Goal: Task Accomplishment & Management: Use online tool/utility

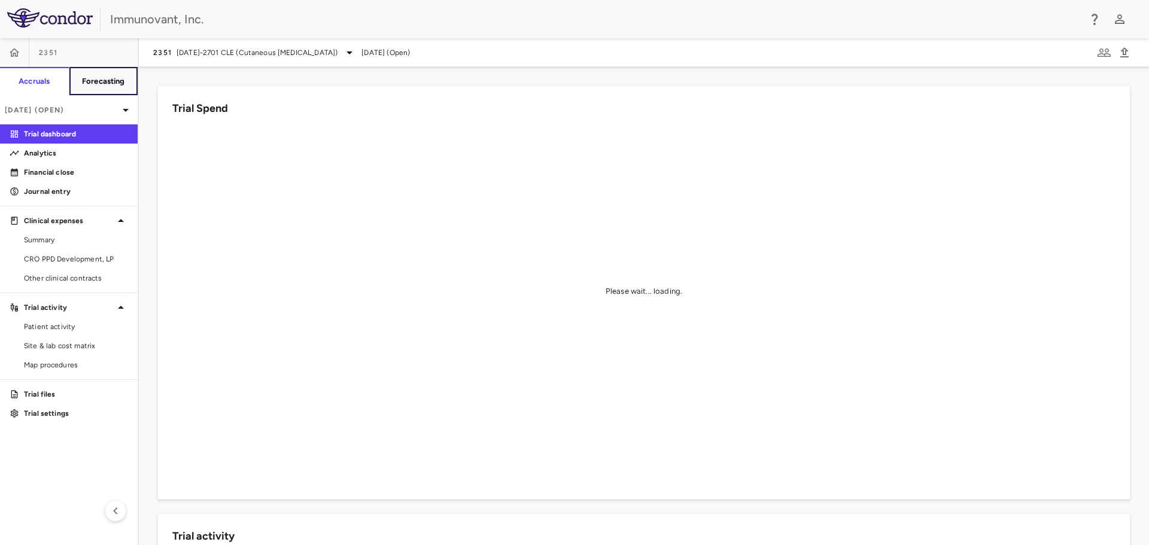
click at [120, 73] on button "Forecasting" at bounding box center [103, 81] width 69 height 29
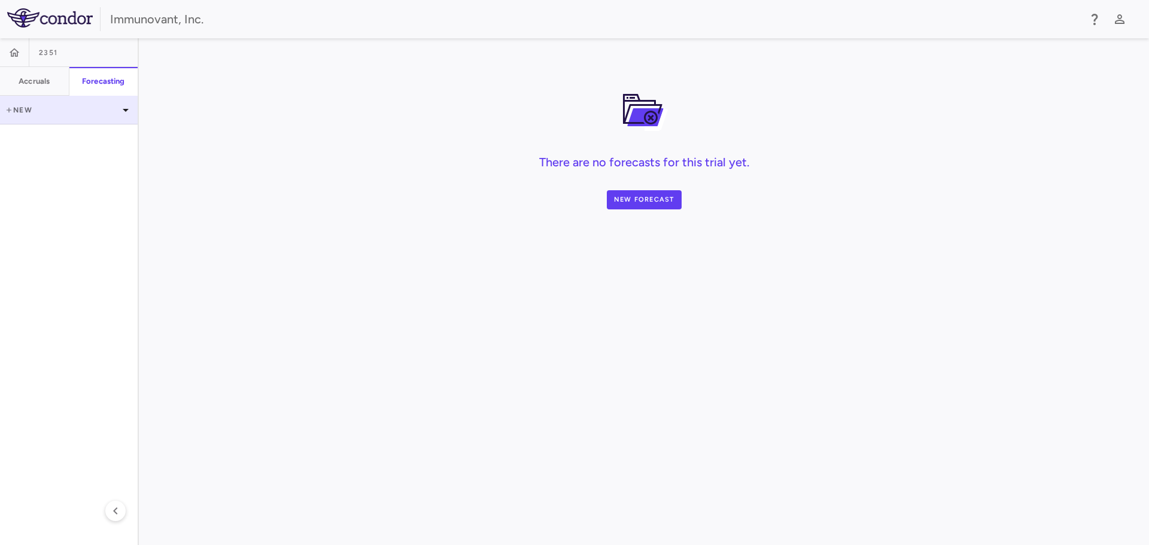
click at [10, 110] on icon at bounding box center [9, 109] width 5 height 5
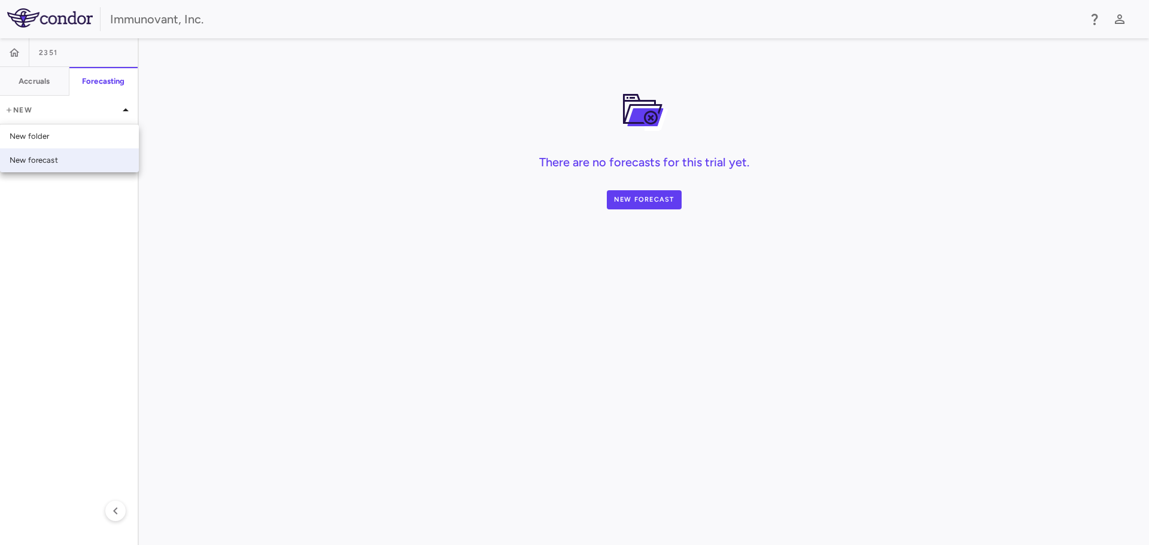
click at [39, 162] on div "New forecast" at bounding box center [34, 160] width 48 height 11
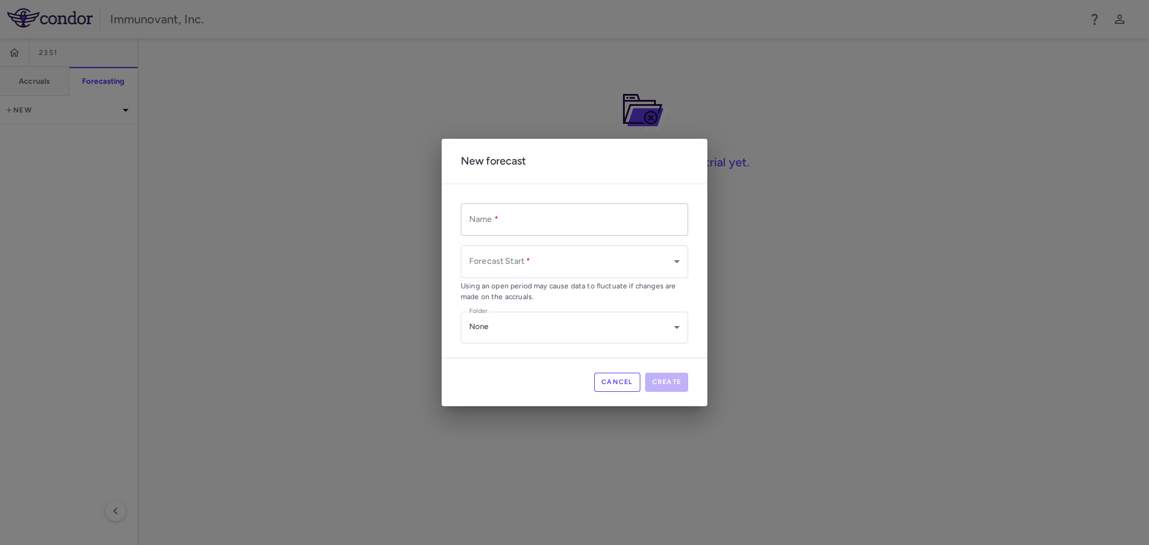
click at [546, 216] on input "Name   *" at bounding box center [574, 219] width 227 height 32
type input "**********"
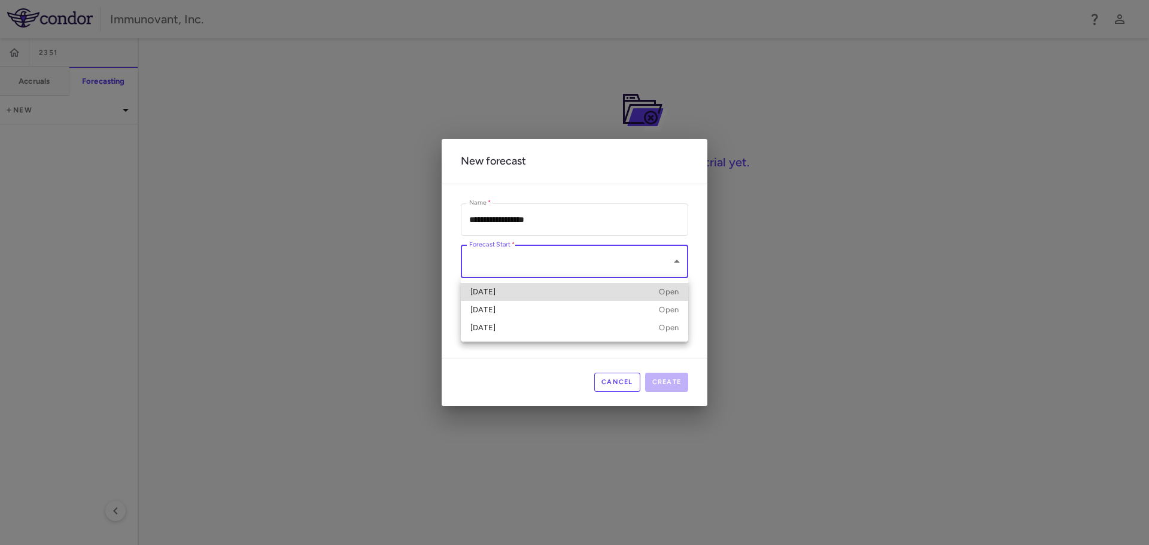
click at [519, 263] on body "**********" at bounding box center [574, 272] width 1149 height 545
click at [519, 287] on div "[DATE] Open" at bounding box center [574, 292] width 208 height 11
type input "**********"
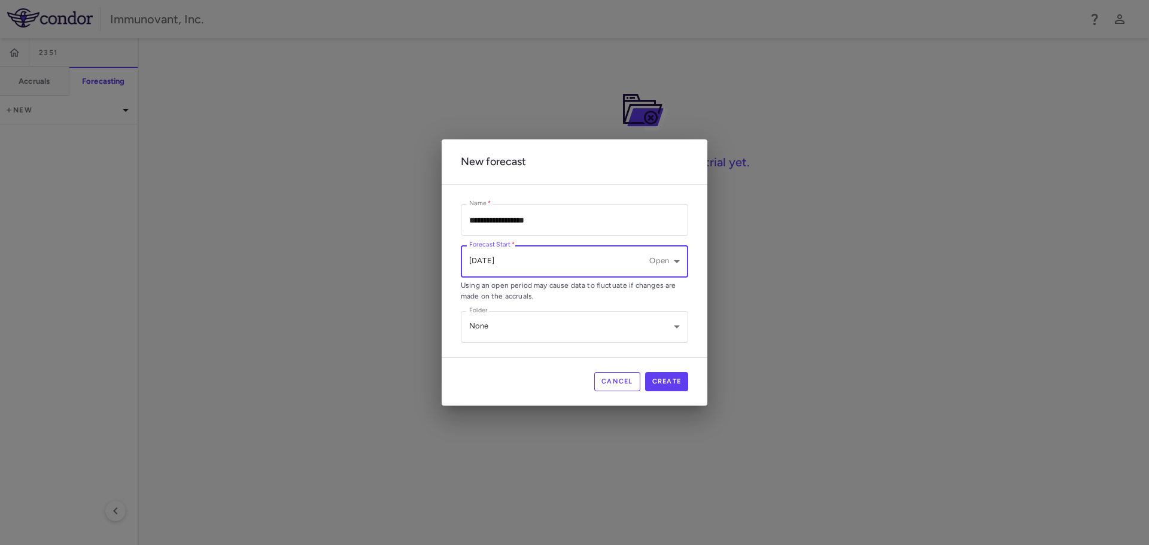
click at [523, 264] on body "**********" at bounding box center [574, 272] width 1149 height 545
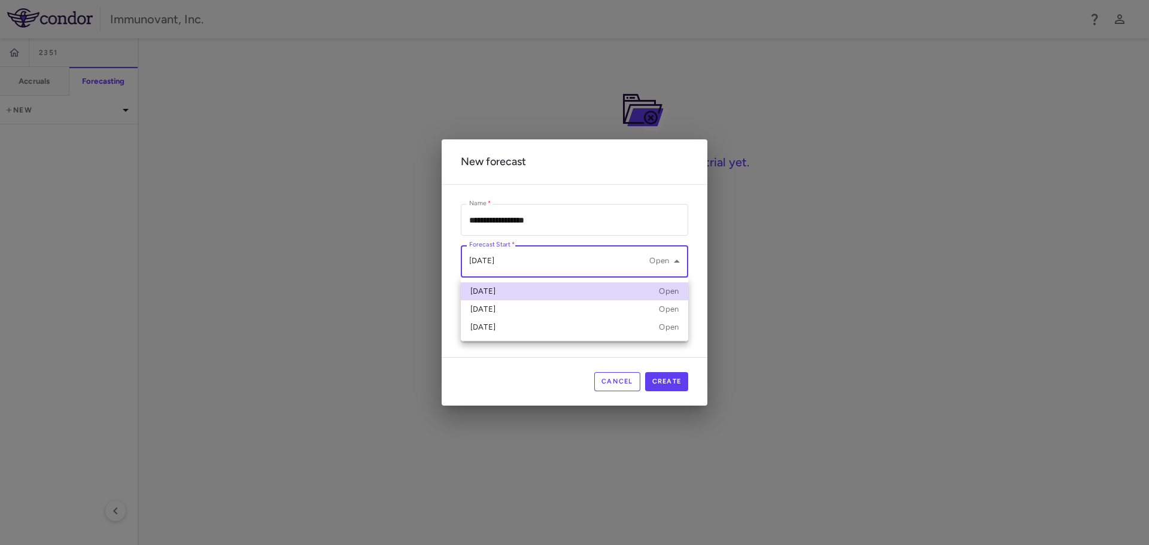
click at [521, 263] on div at bounding box center [574, 272] width 1149 height 545
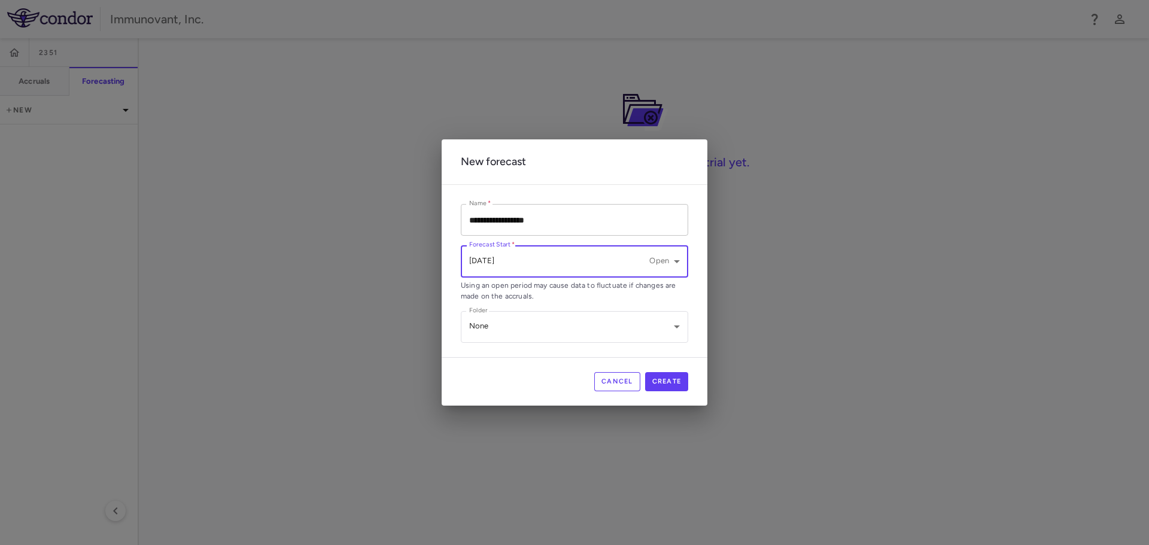
click at [472, 223] on input "**********" at bounding box center [574, 220] width 227 height 32
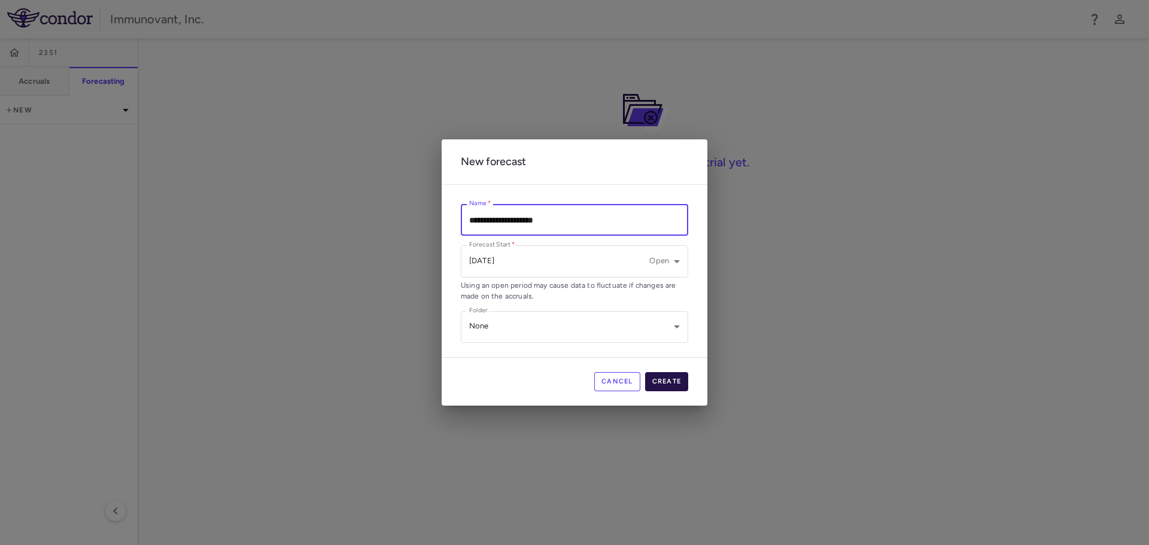
type input "**********"
click at [663, 377] on button "Create" at bounding box center [667, 381] width 44 height 19
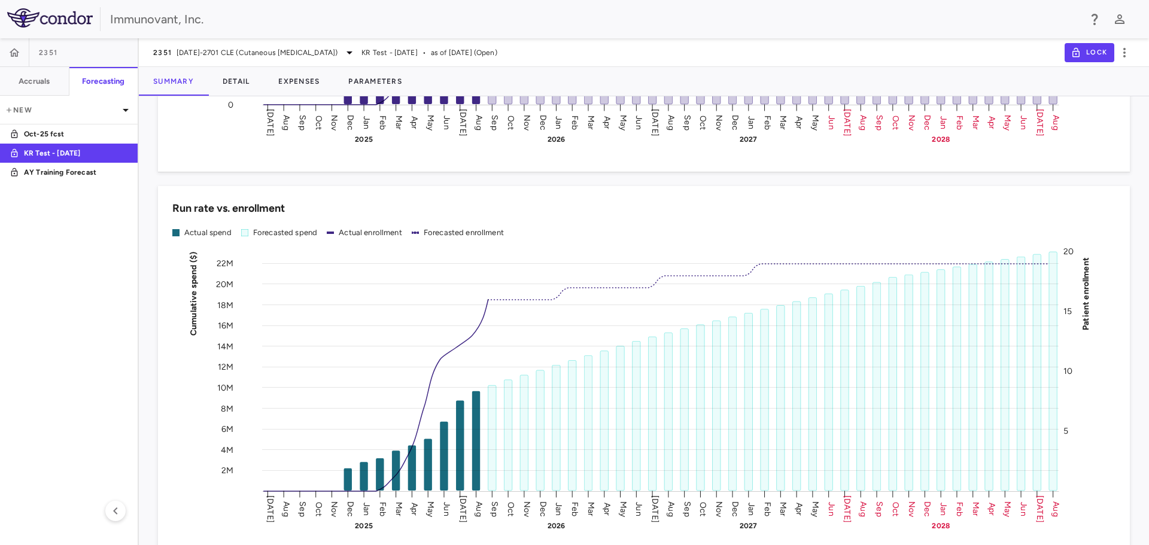
scroll to position [1376, 0]
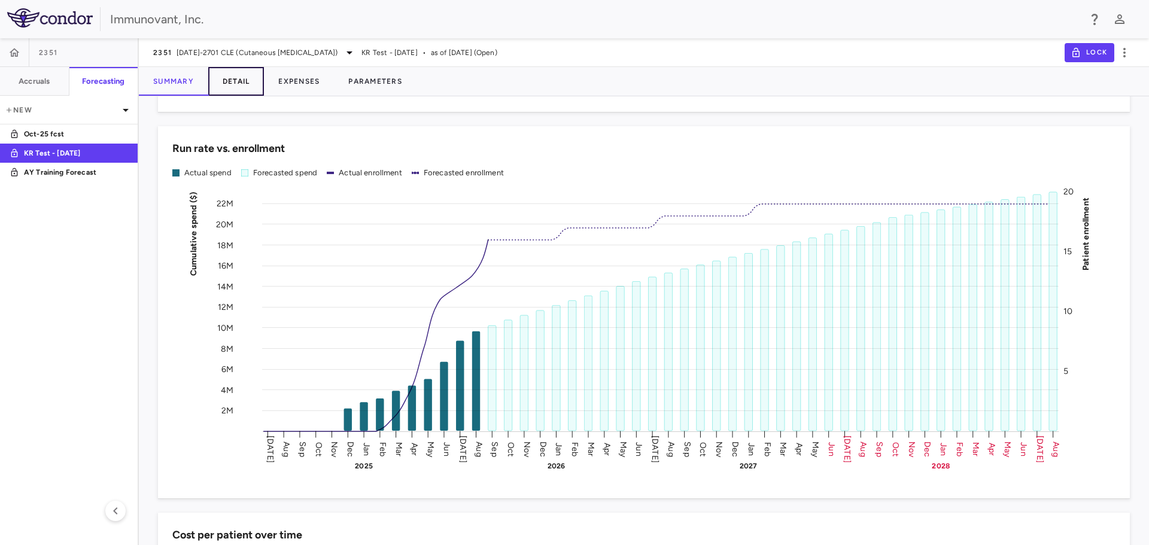
click at [236, 83] on button "Detail" at bounding box center [236, 81] width 56 height 29
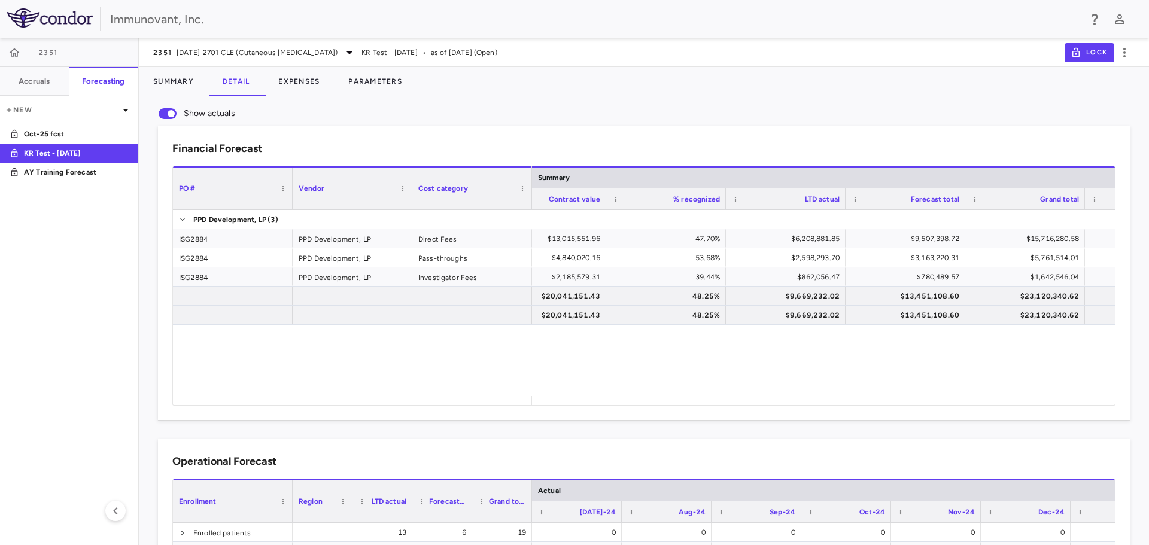
click at [167, 117] on span "Show actuals" at bounding box center [168, 113] width 18 height 11
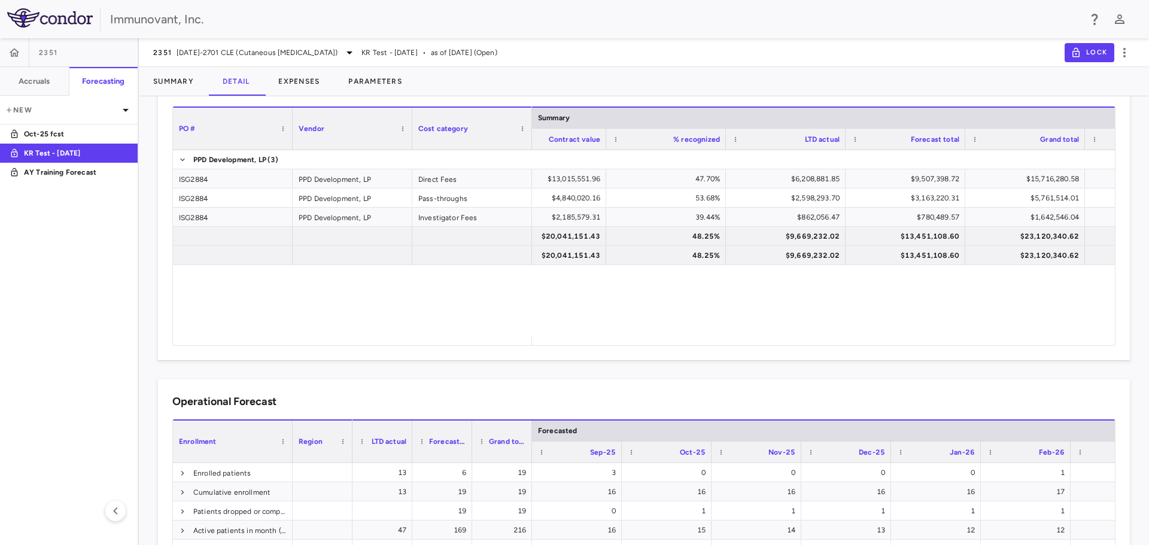
click at [634, 300] on div "$13,015,551.96 47.70% $6,208,881.85 $9,507,398.72 $15,716,280.58 $2,700,728.62 …" at bounding box center [823, 243] width 583 height 186
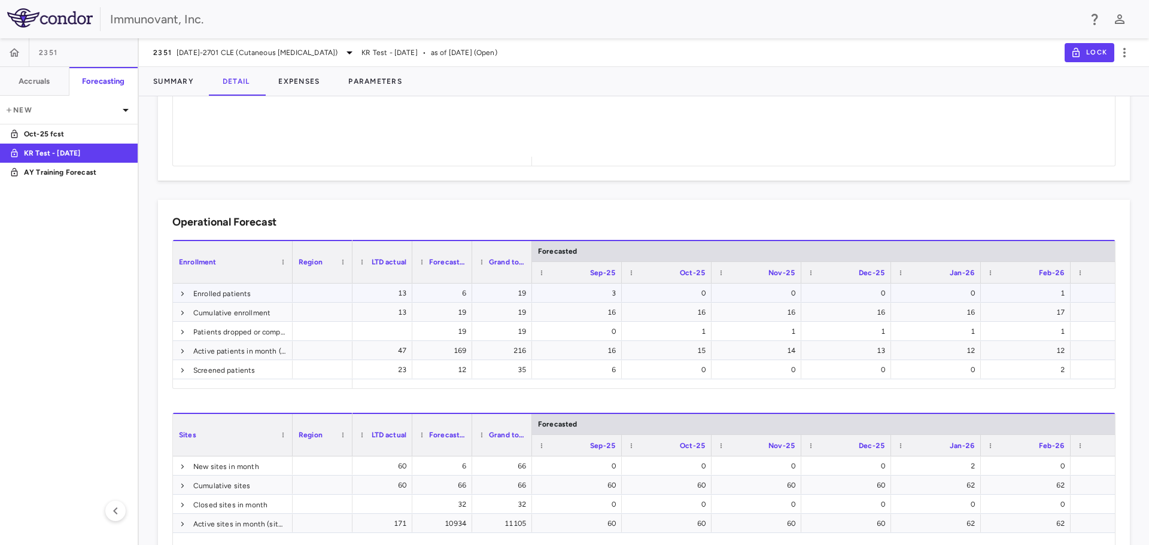
click at [175, 298] on div "Enrolled patients" at bounding box center [233, 293] width 120 height 19
click at [179, 294] on span at bounding box center [182, 293] width 7 height 7
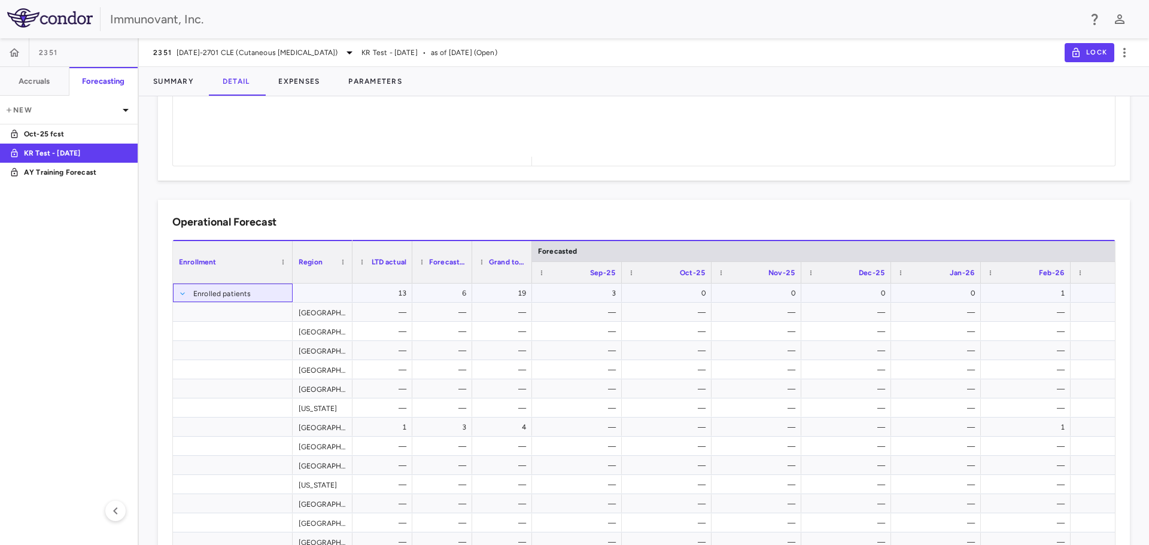
click at [180, 294] on span at bounding box center [182, 293] width 7 height 7
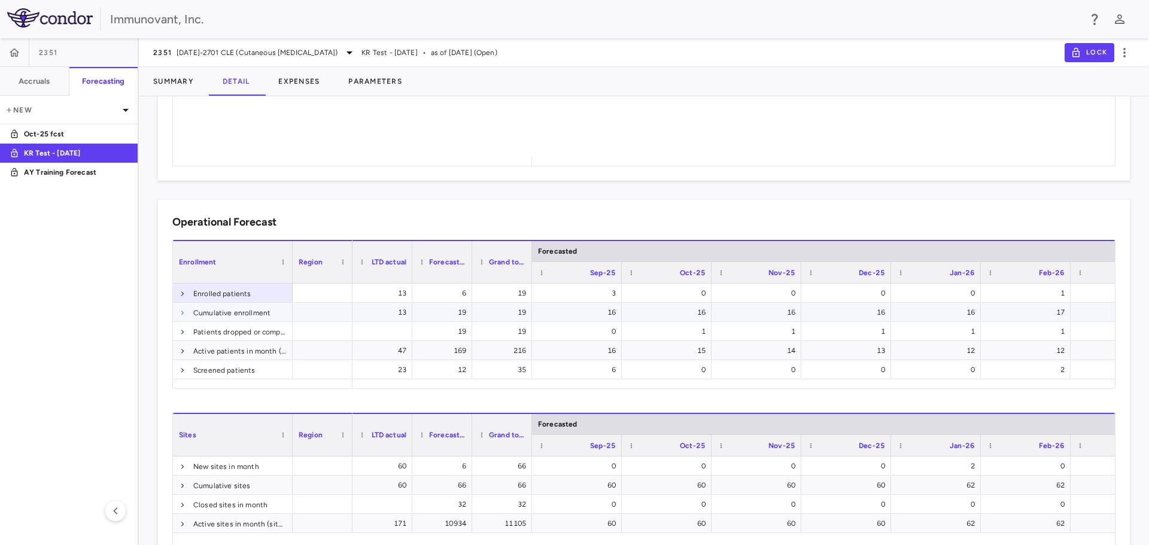
click at [183, 314] on span at bounding box center [182, 312] width 7 height 7
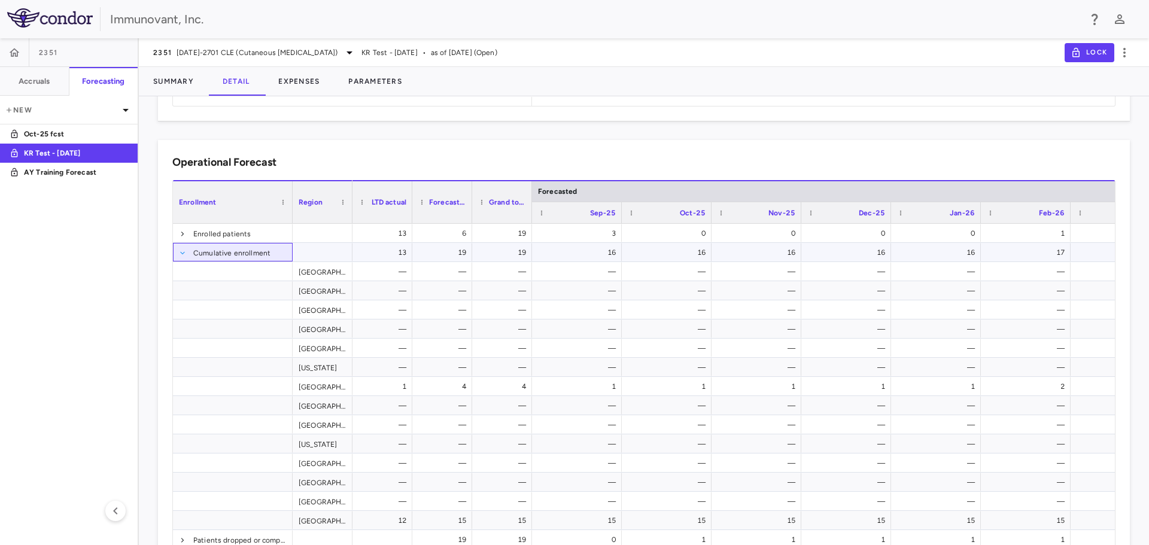
click at [180, 252] on span at bounding box center [182, 253] width 7 height 7
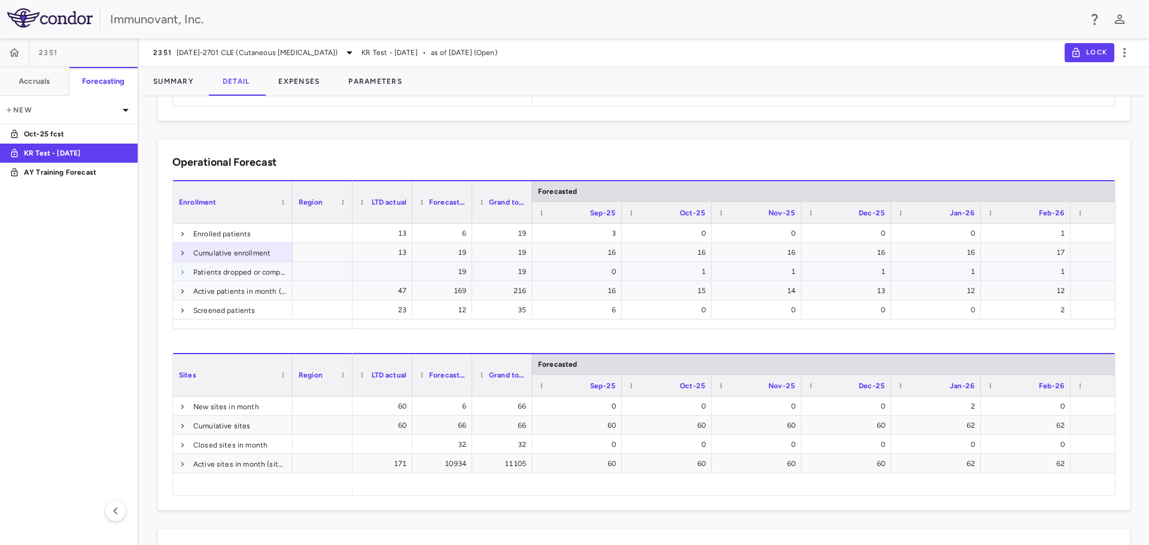
click at [180, 271] on span at bounding box center [182, 272] width 7 height 7
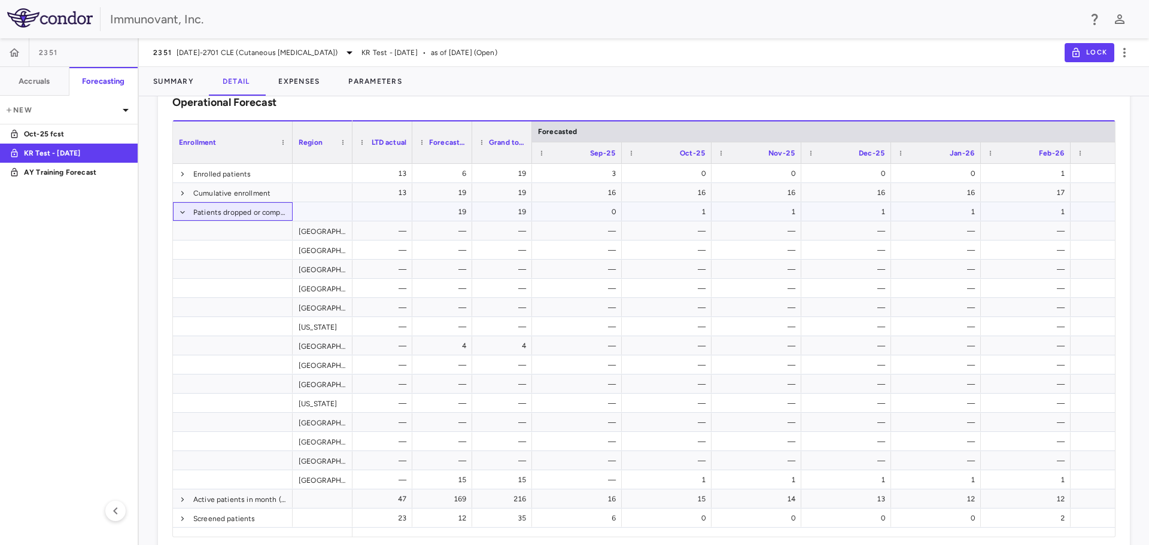
click at [177, 213] on div "Patients dropped or completed" at bounding box center [233, 211] width 120 height 19
click at [180, 210] on span at bounding box center [182, 212] width 7 height 7
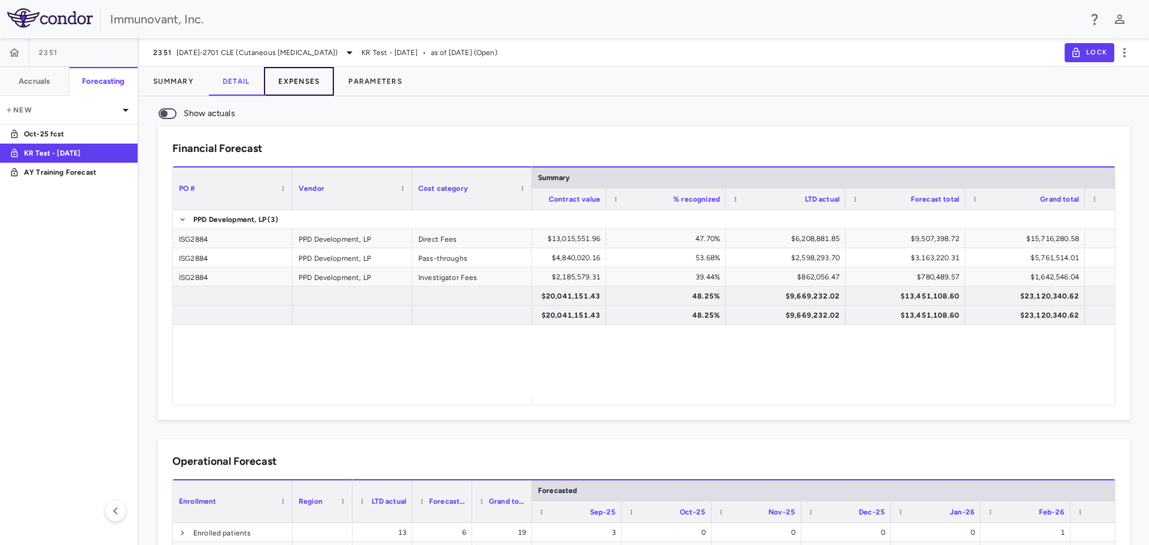
click at [297, 78] on button "Expenses" at bounding box center [299, 81] width 70 height 29
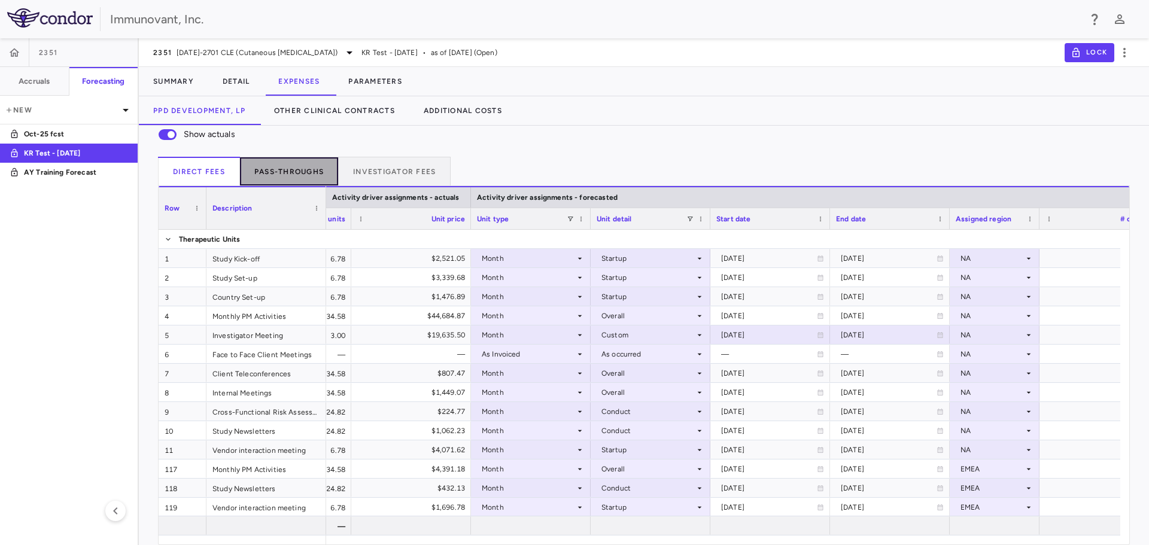
click at [283, 167] on button "Pass-throughs" at bounding box center [289, 171] width 99 height 29
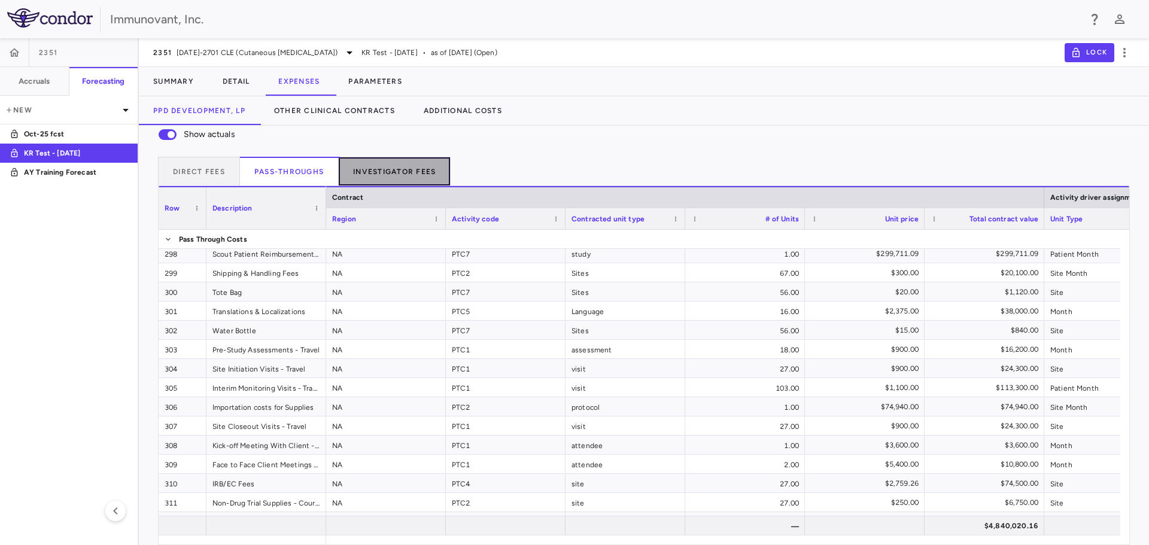
click at [387, 166] on button "Investigator Fees" at bounding box center [395, 171] width 112 height 29
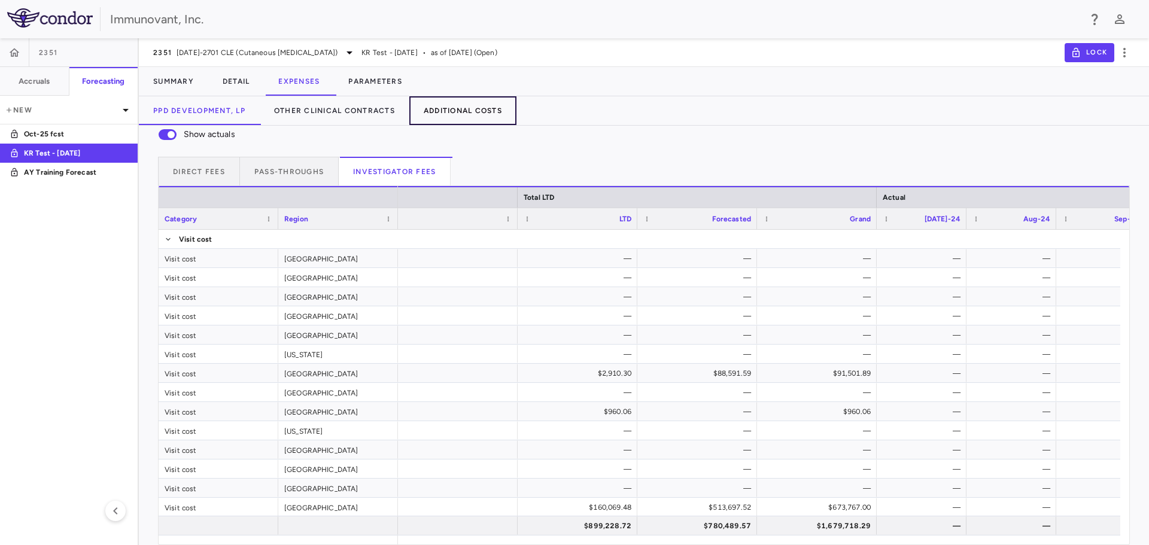
click at [480, 109] on button "Additional Costs" at bounding box center [462, 110] width 107 height 29
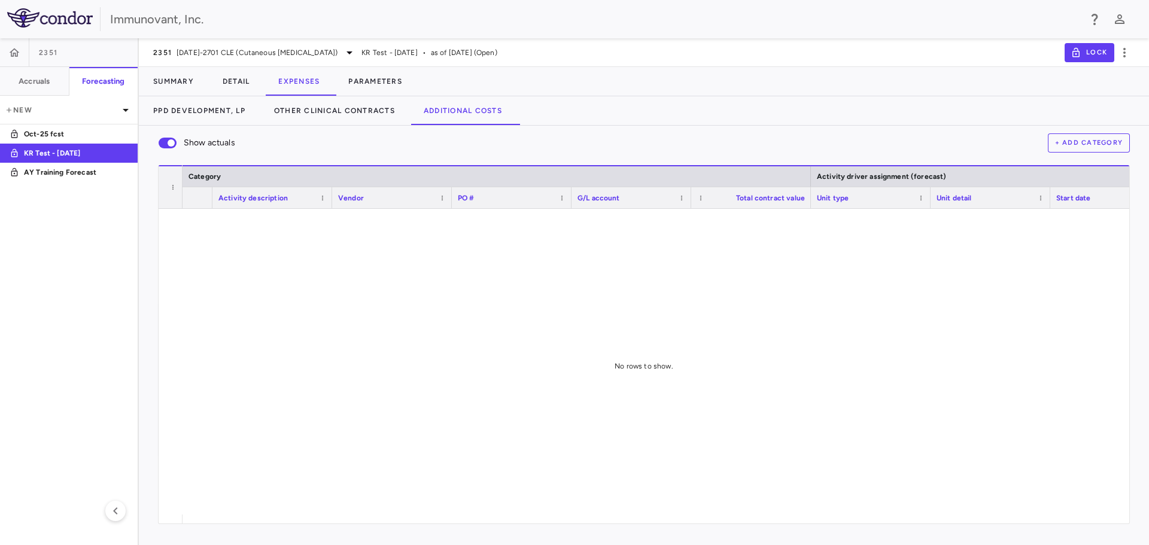
click at [1083, 143] on button "+ Add Category" at bounding box center [1089, 142] width 83 height 19
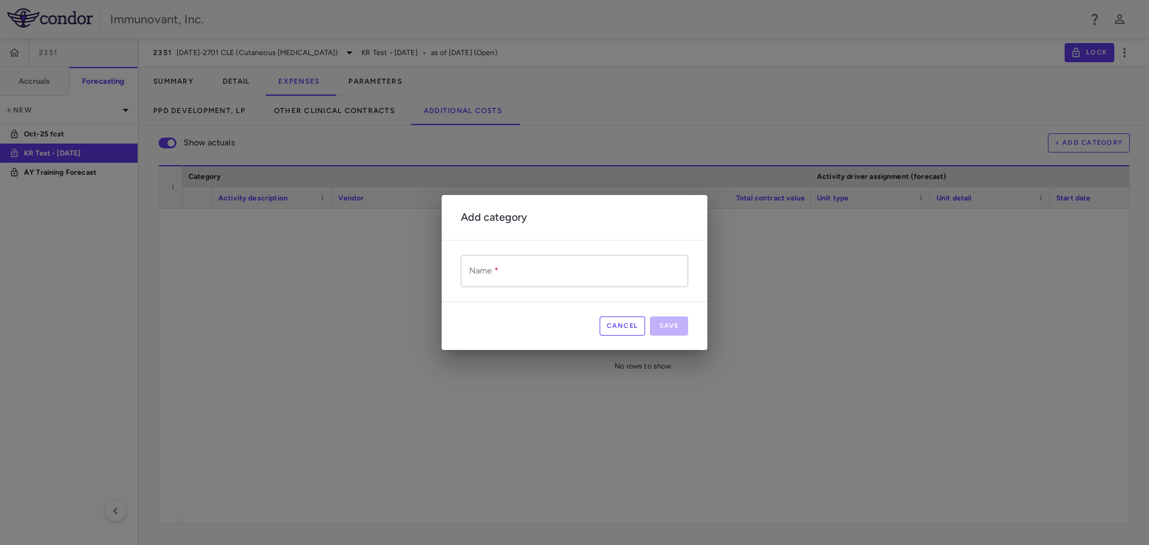
click at [525, 278] on input "Name   *" at bounding box center [574, 271] width 227 height 32
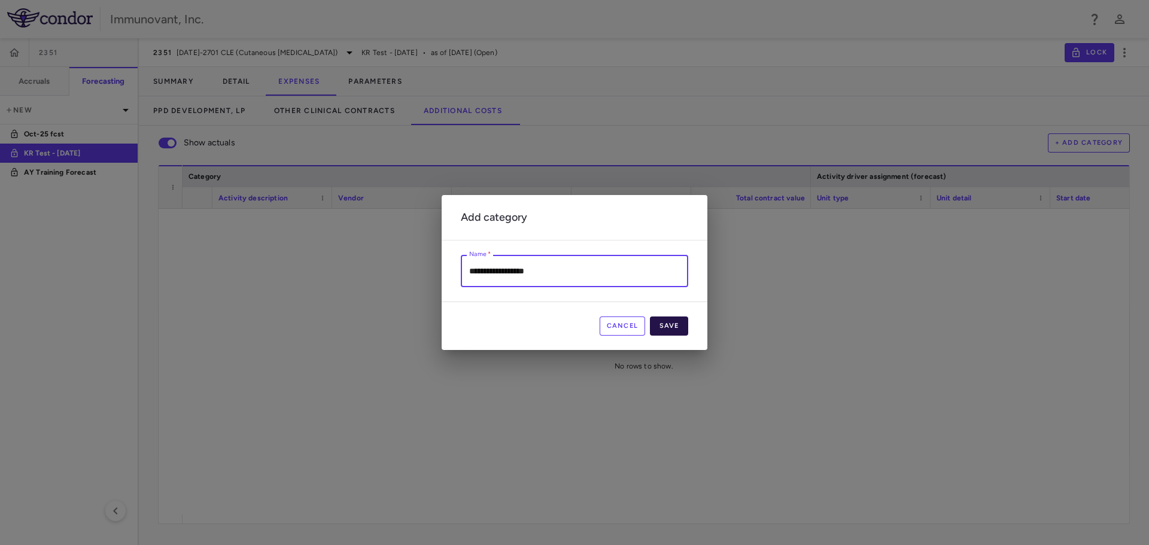
type input "**********"
click at [664, 322] on button "Save" at bounding box center [669, 326] width 38 height 19
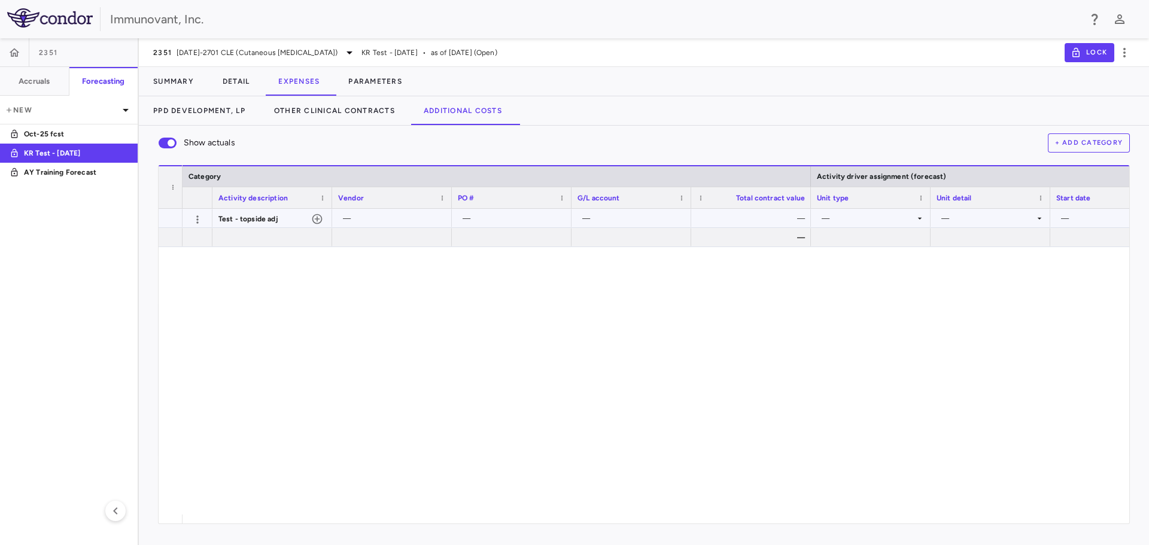
click at [402, 215] on div "—" at bounding box center [394, 218] width 103 height 19
click at [316, 218] on icon "button" at bounding box center [317, 219] width 12 height 12
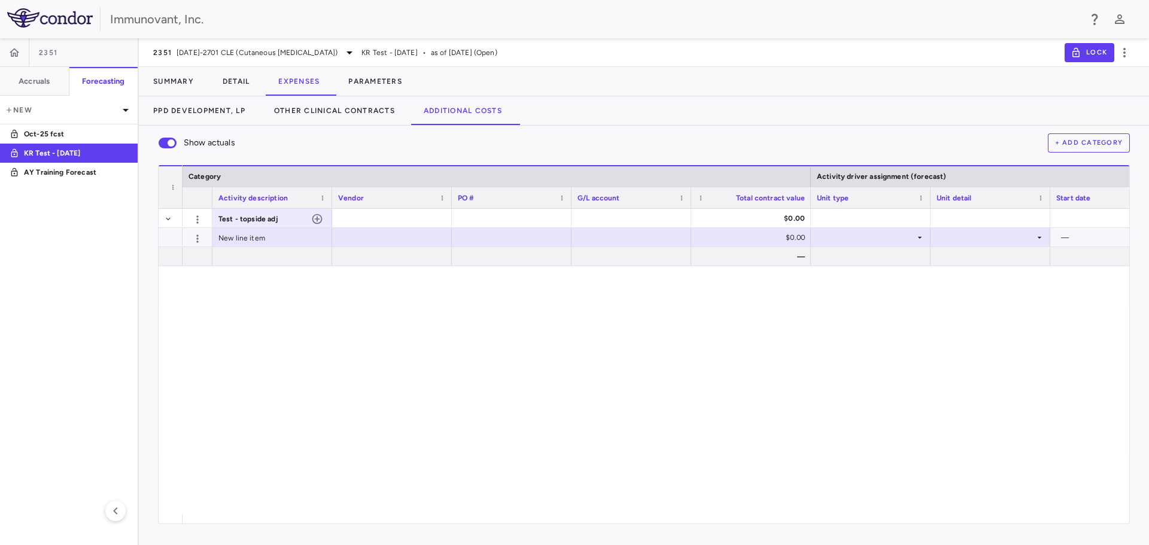
click at [307, 241] on div "New line item" at bounding box center [272, 237] width 120 height 19
click at [394, 241] on div at bounding box center [392, 237] width 108 height 17
click at [505, 241] on div at bounding box center [512, 237] width 108 height 17
click at [592, 238] on div at bounding box center [632, 237] width 108 height 17
click at [355, 221] on div at bounding box center [392, 217] width 108 height 17
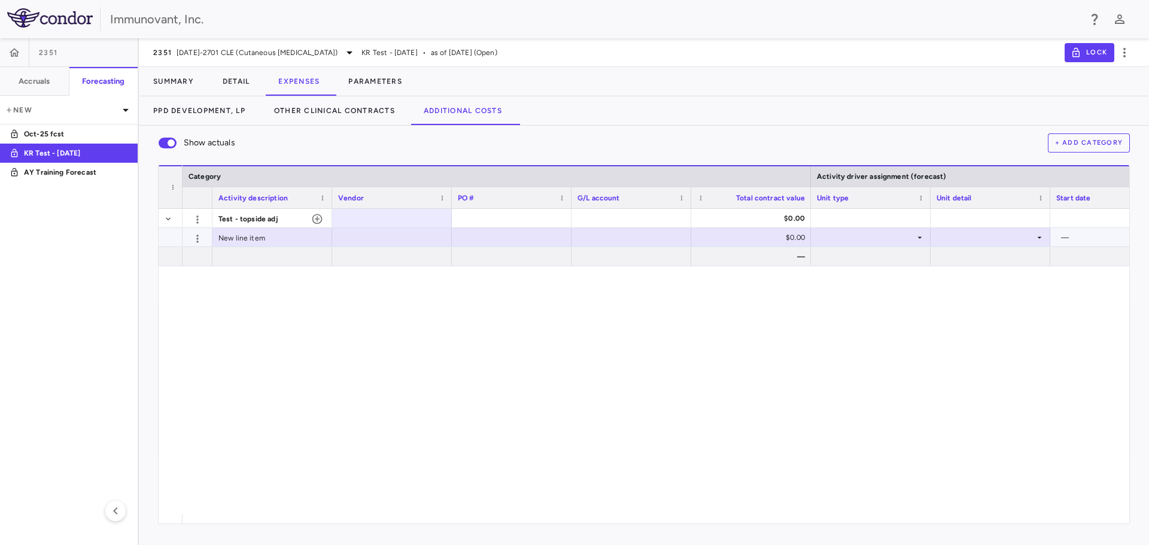
click at [373, 238] on div at bounding box center [392, 237] width 108 height 17
click at [373, 238] on input "text" at bounding box center [401, 239] width 101 height 20
click at [490, 243] on div at bounding box center [512, 237] width 108 height 17
click at [644, 238] on div at bounding box center [632, 237] width 108 height 17
click at [867, 236] on div at bounding box center [871, 237] width 108 height 17
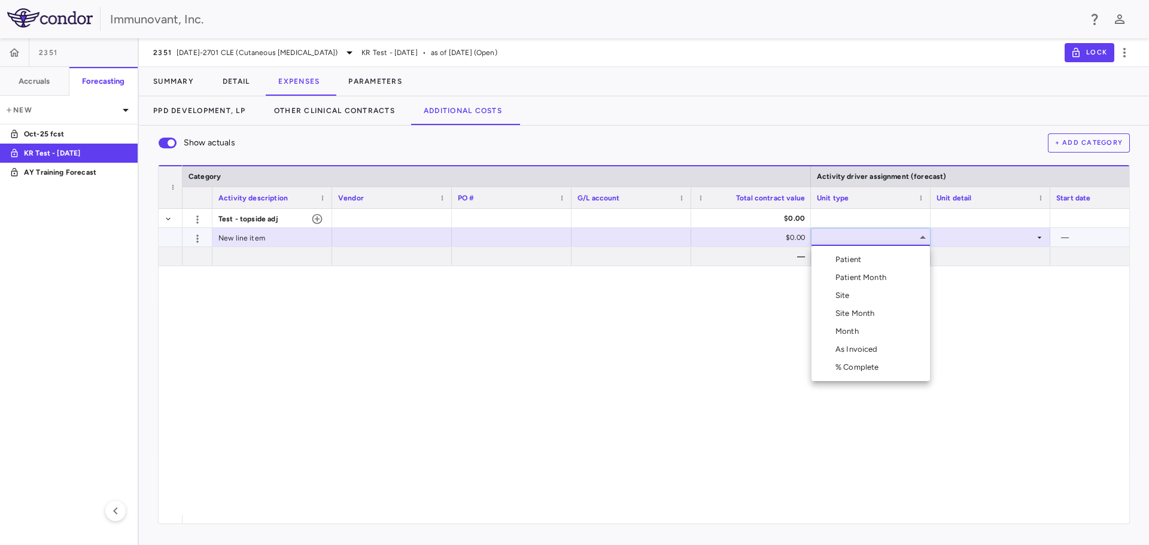
click at [984, 236] on div at bounding box center [574, 272] width 1149 height 545
click at [740, 238] on div "$0.00" at bounding box center [753, 237] width 103 height 19
click at [741, 238] on input "*" at bounding box center [760, 239] width 101 height 20
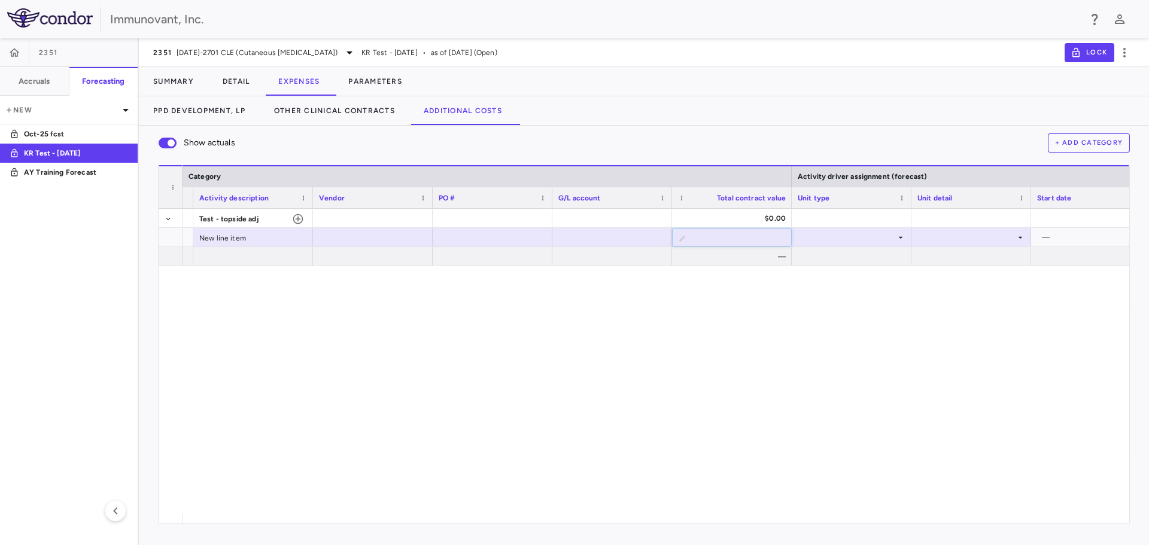
click at [795, 270] on div "Test - topside adj $0.00 — New line item ​ * — —" at bounding box center [656, 362] width 947 height 306
click at [890, 234] on div at bounding box center [852, 237] width 108 height 17
click at [956, 241] on div at bounding box center [574, 272] width 1149 height 545
click at [961, 240] on div at bounding box center [971, 237] width 108 height 17
click at [1002, 239] on div at bounding box center [574, 272] width 1149 height 545
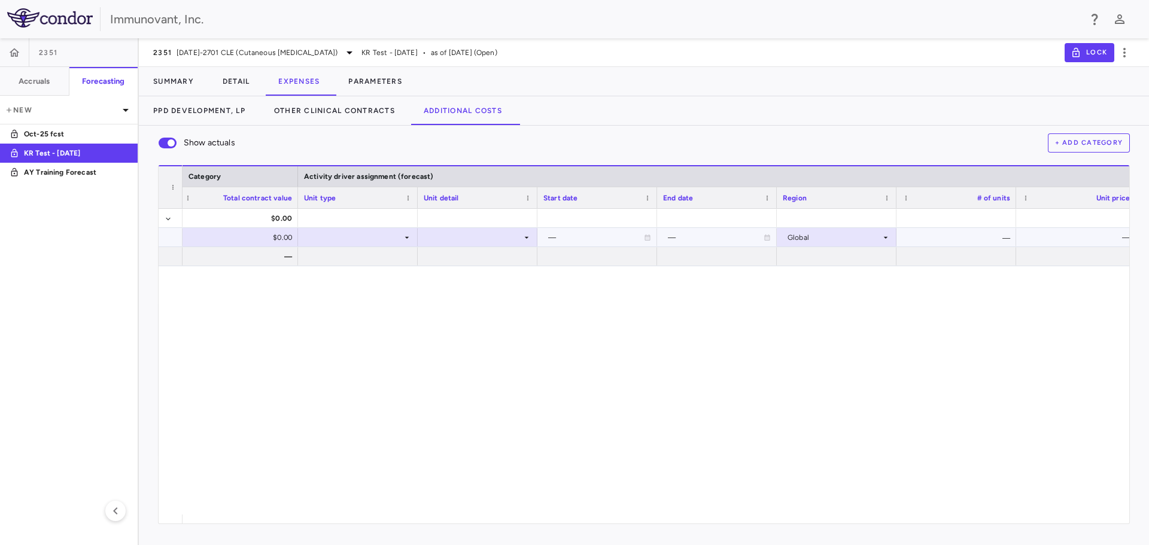
click at [872, 244] on div "Global" at bounding box center [834, 237] width 93 height 19
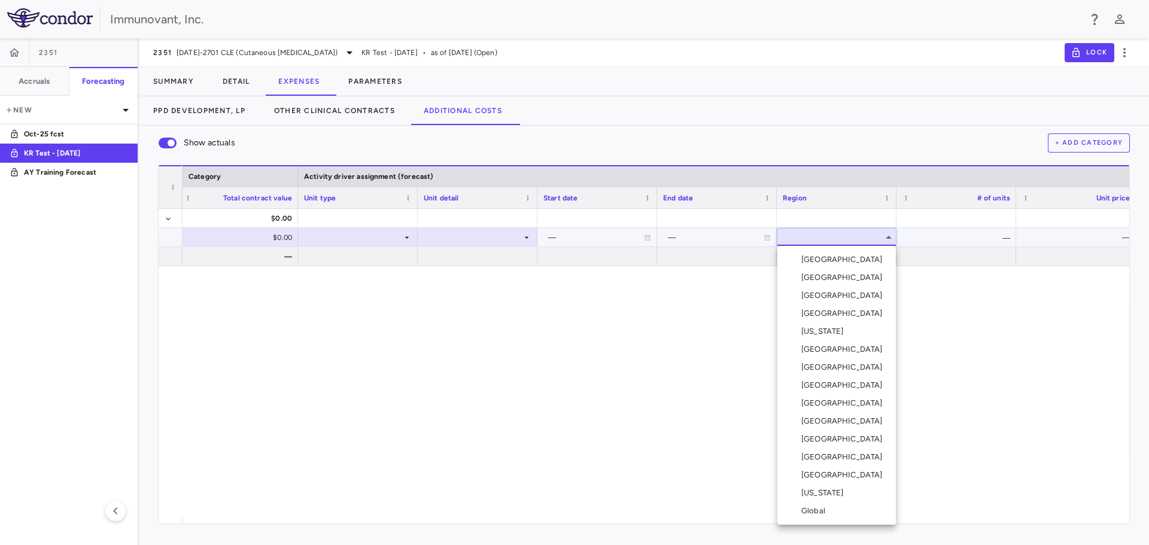
drag, startPoint x: 320, startPoint y: 514, endPoint x: 332, endPoint y: 515, distance: 12.0
click at [332, 515] on div at bounding box center [574, 272] width 1149 height 545
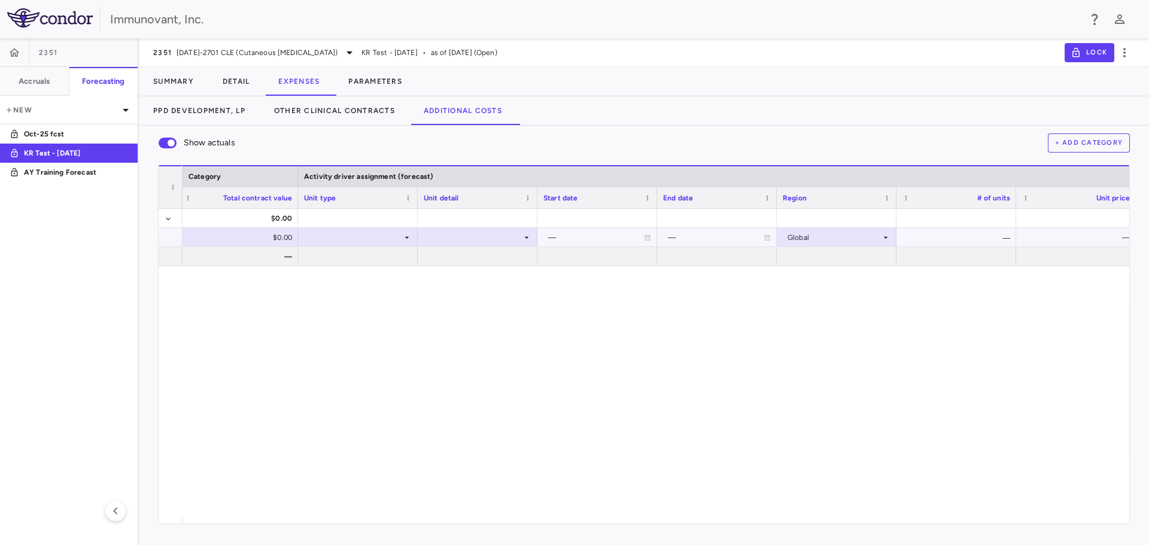
click at [356, 514] on div "$0.00 0.00% — 0.00% $0.00 — — Global — — —" at bounding box center [656, 362] width 947 height 306
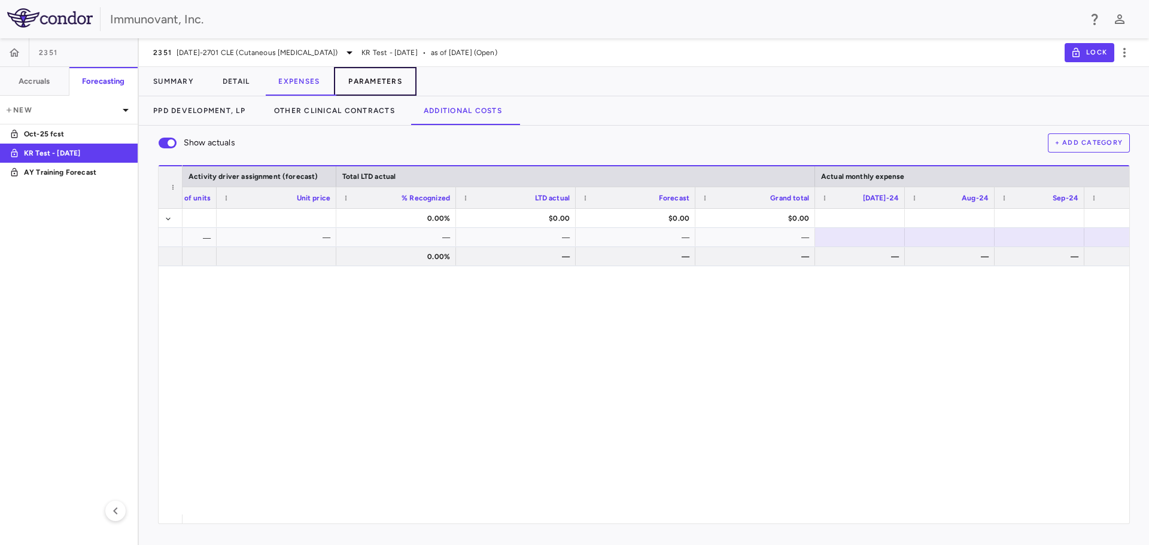
click at [372, 80] on button "Parameters" at bounding box center [375, 81] width 83 height 29
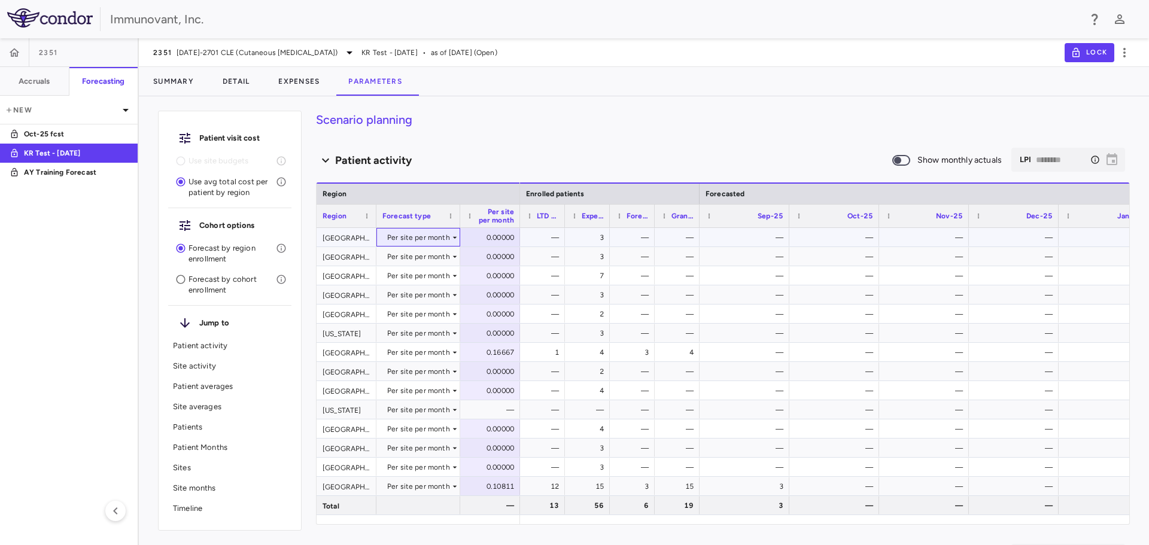
click at [452, 238] on icon at bounding box center [455, 238] width 10 height 10
click at [452, 238] on div at bounding box center [574, 272] width 1149 height 545
drag, startPoint x: 609, startPoint y: 214, endPoint x: 656, endPoint y: 212, distance: 47.3
click at [661, 212] on div at bounding box center [663, 216] width 5 height 23
click at [494, 233] on div "0.00000" at bounding box center [492, 237] width 43 height 19
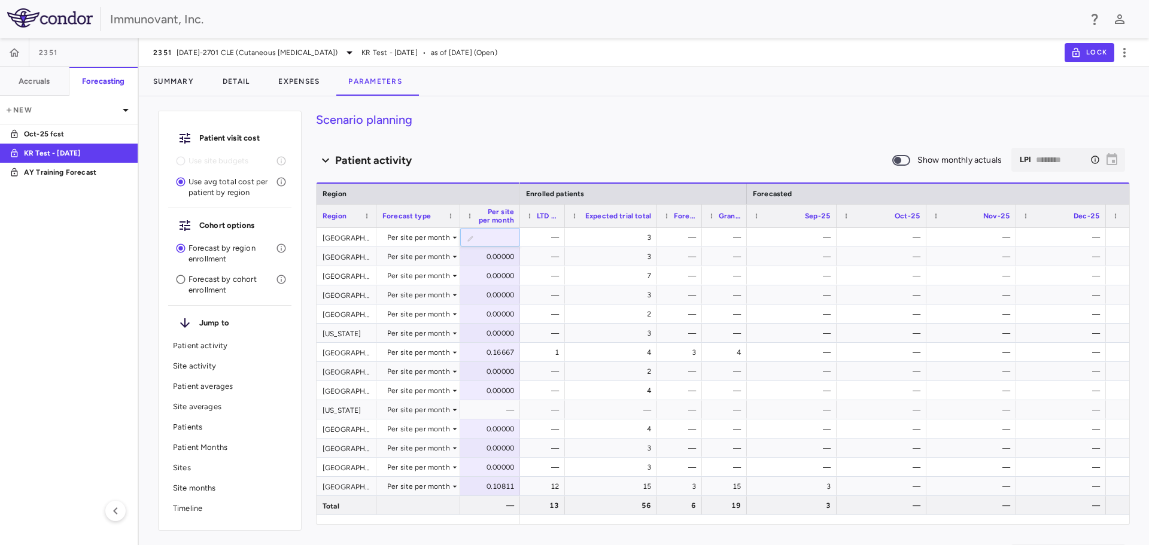
type input "*"
click at [502, 153] on div "Patient activity" at bounding box center [604, 161] width 576 height 16
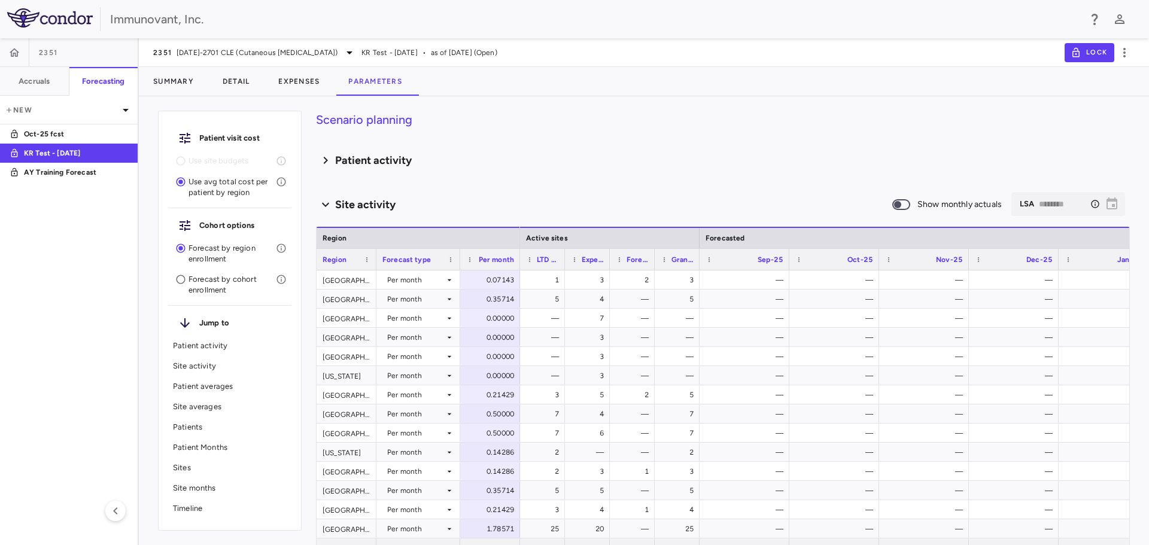
click at [330, 160] on icon at bounding box center [325, 160] width 14 height 19
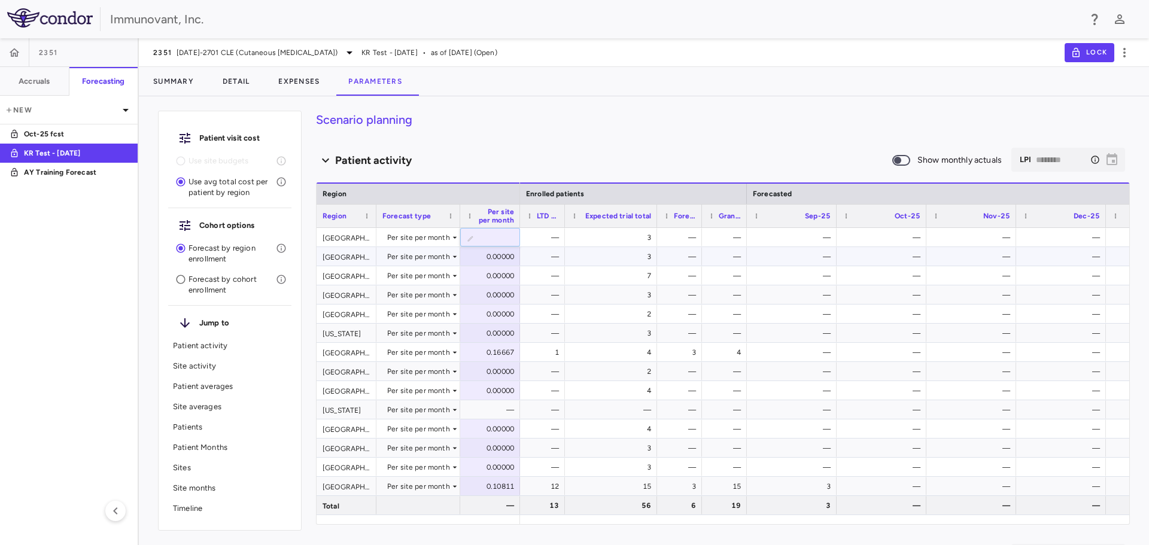
click at [501, 258] on div "0.00000" at bounding box center [492, 256] width 43 height 19
click at [542, 215] on span "LTD actual" at bounding box center [548, 216] width 22 height 8
click at [545, 215] on span at bounding box center [543, 215] width 7 height 7
click at [326, 215] on span "Region" at bounding box center [335, 216] width 24 height 8
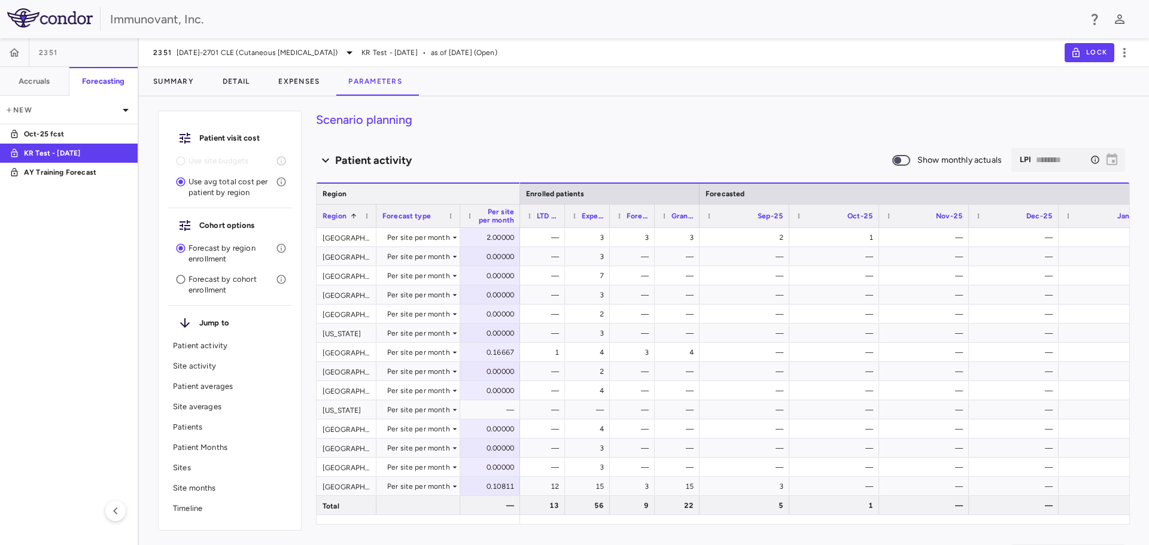
click at [416, 189] on div "Region" at bounding box center [419, 194] width 192 height 14
click at [197, 424] on p "Patients" at bounding box center [230, 427] width 114 height 11
click at [440, 238] on div "Per site per month" at bounding box center [418, 237] width 63 height 19
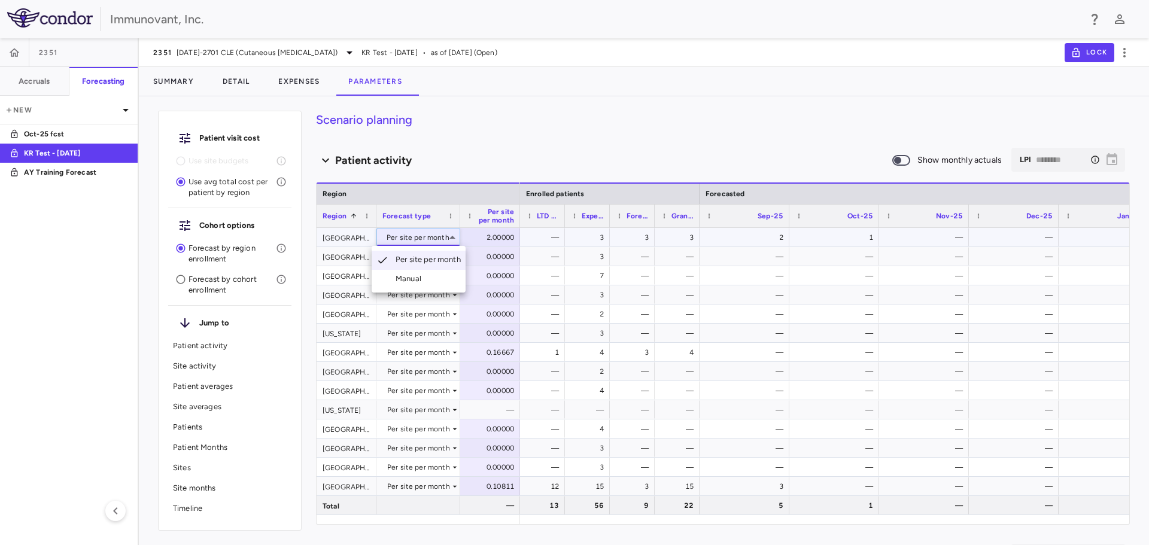
click at [423, 279] on div "Manual" at bounding box center [411, 278] width 31 height 11
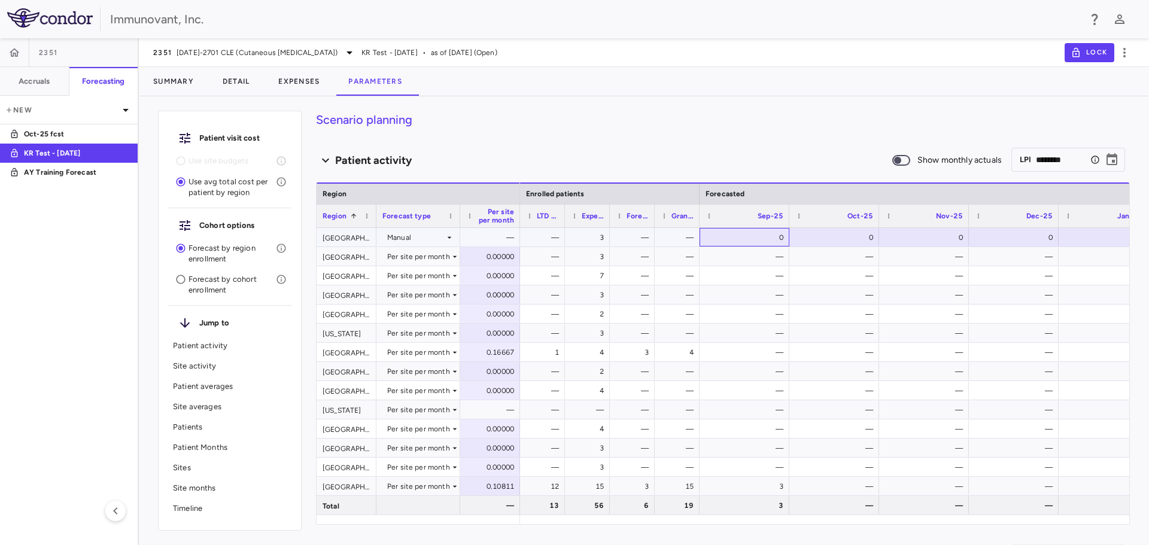
click at [753, 235] on div "0" at bounding box center [746, 237] width 73 height 19
type input "*"
drag, startPoint x: 654, startPoint y: 208, endPoint x: 689, endPoint y: 205, distance: 34.8
click at [689, 205] on div at bounding box center [688, 216] width 5 height 23
drag, startPoint x: 731, startPoint y: 207, endPoint x: 774, endPoint y: 207, distance: 42.5
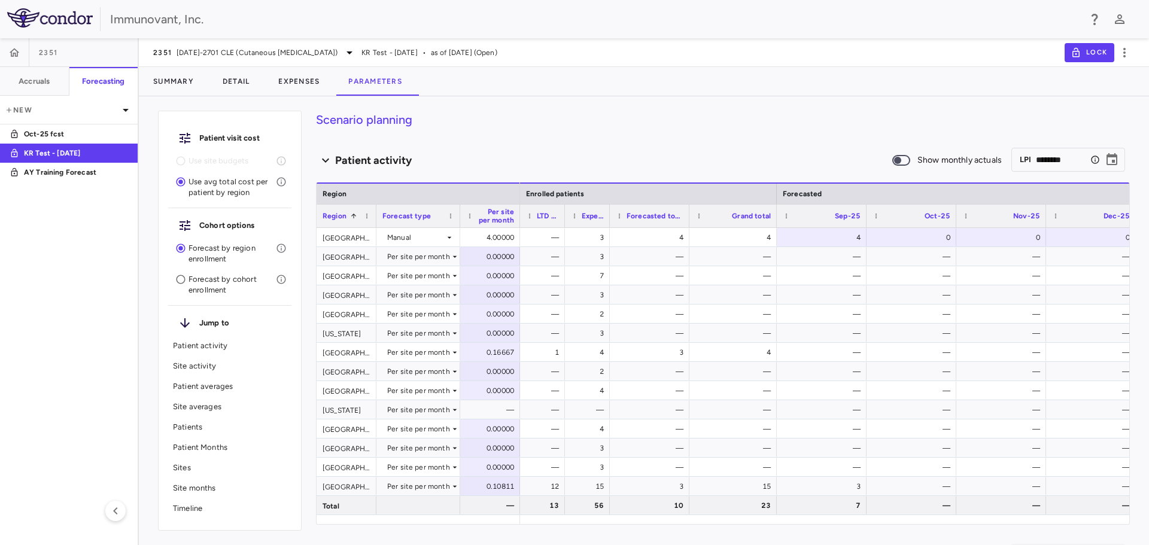
click at [774, 207] on div at bounding box center [776, 216] width 5 height 23
drag, startPoint x: 609, startPoint y: 212, endPoint x: 657, endPoint y: 211, distance: 48.5
click at [657, 211] on div at bounding box center [657, 216] width 5 height 23
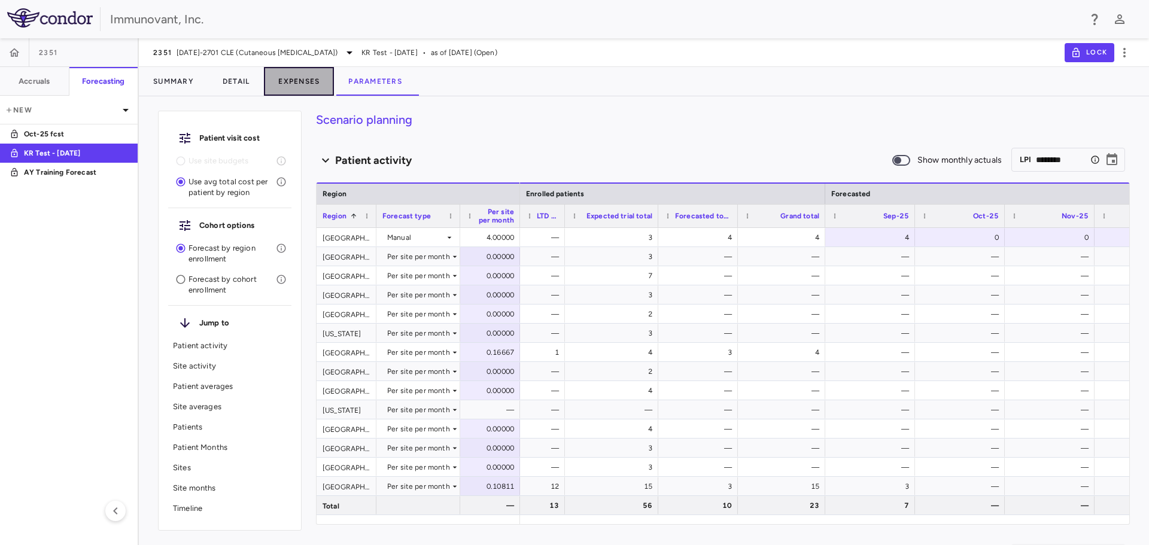
click at [302, 79] on button "Expenses" at bounding box center [299, 81] width 70 height 29
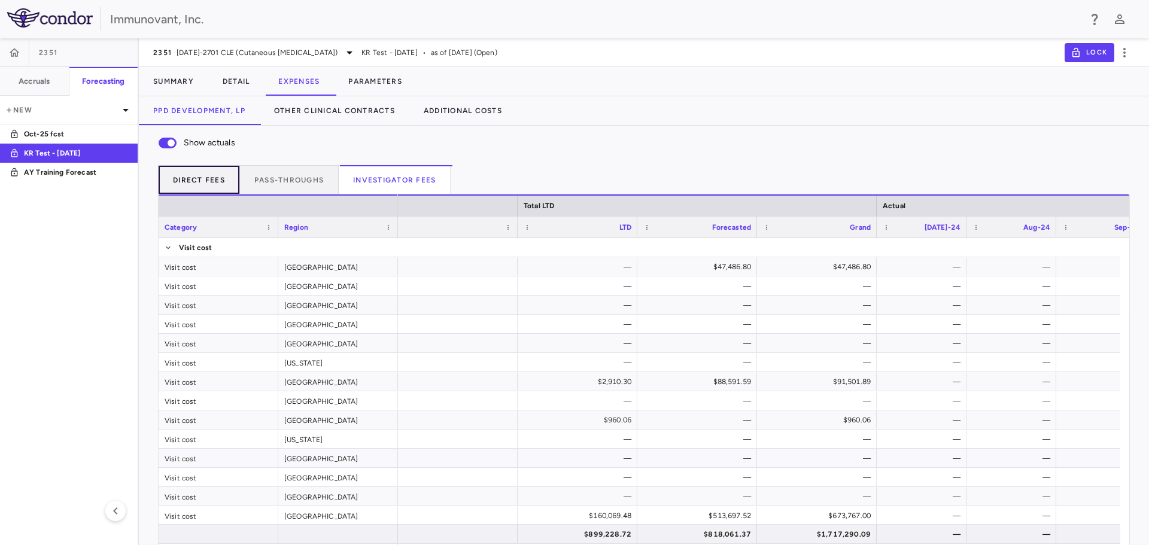
click at [191, 185] on button "Direct Fees" at bounding box center [199, 179] width 82 height 29
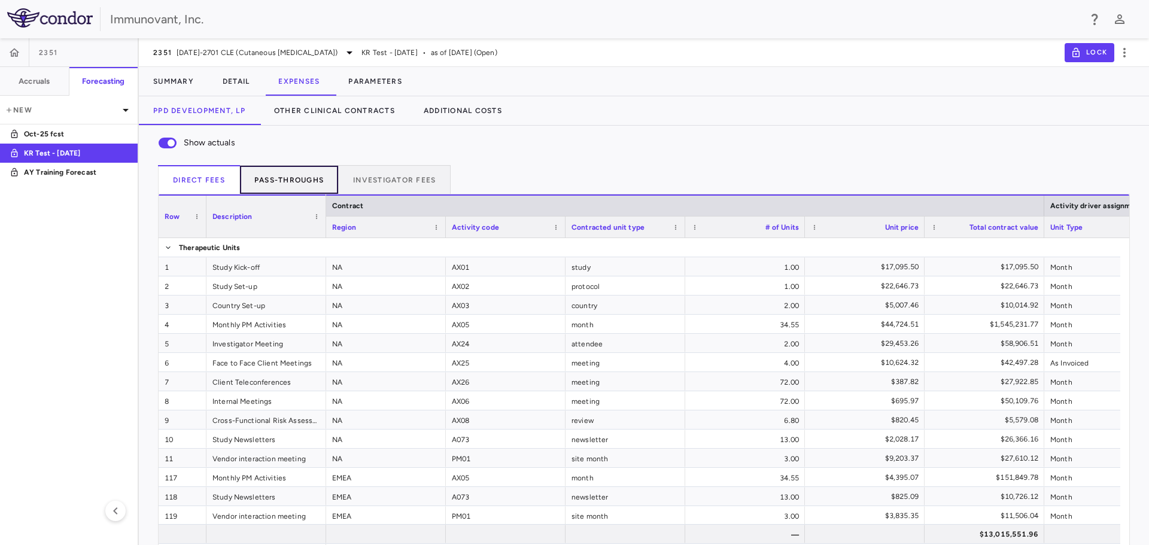
click at [301, 177] on button "Pass-throughs" at bounding box center [289, 179] width 99 height 29
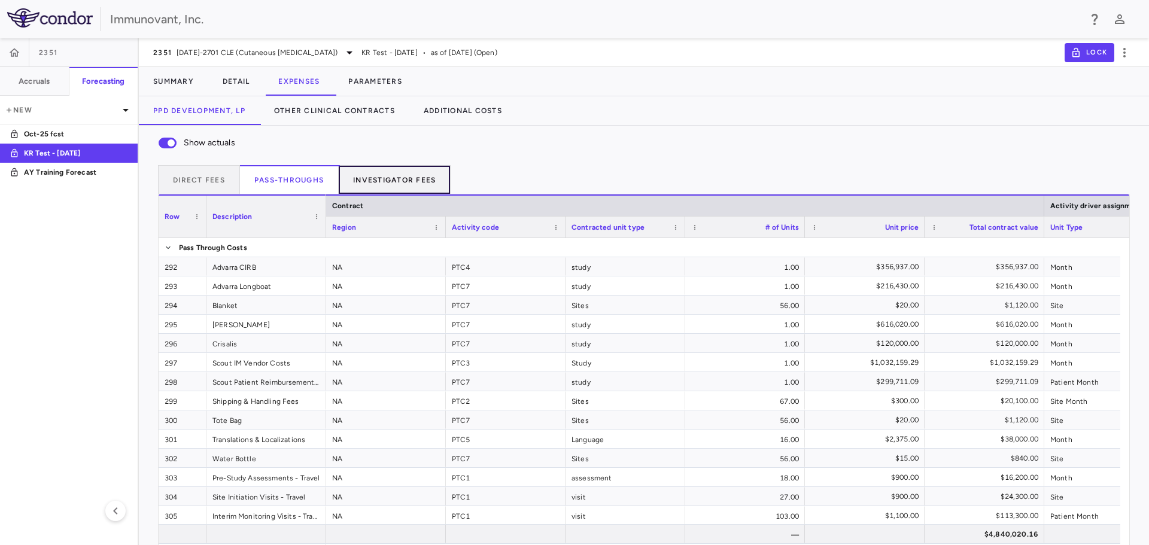
click at [399, 176] on button "Investigator Fees" at bounding box center [395, 179] width 112 height 29
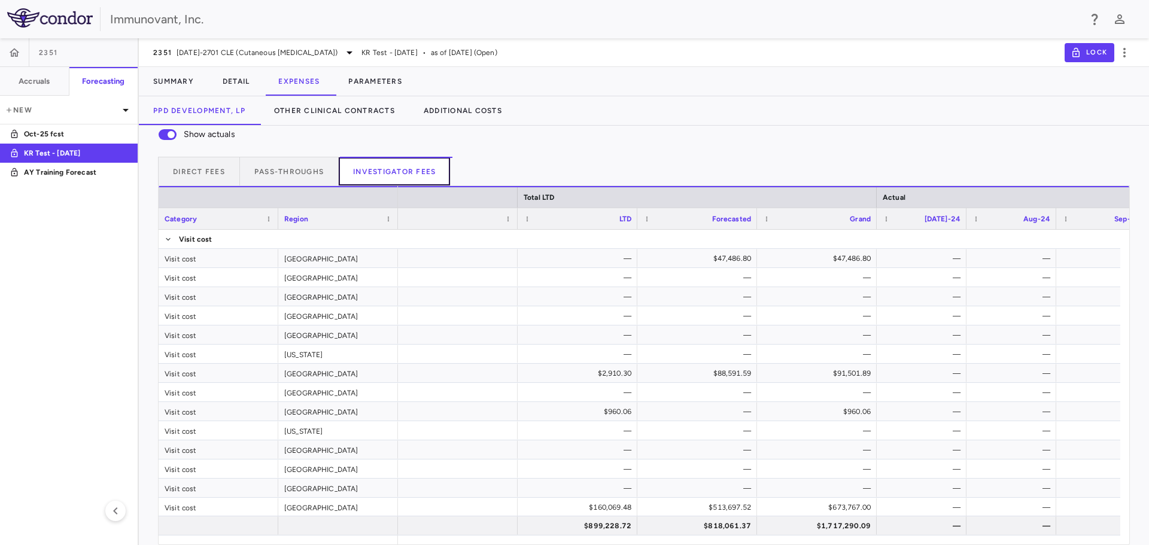
scroll to position [0, 344]
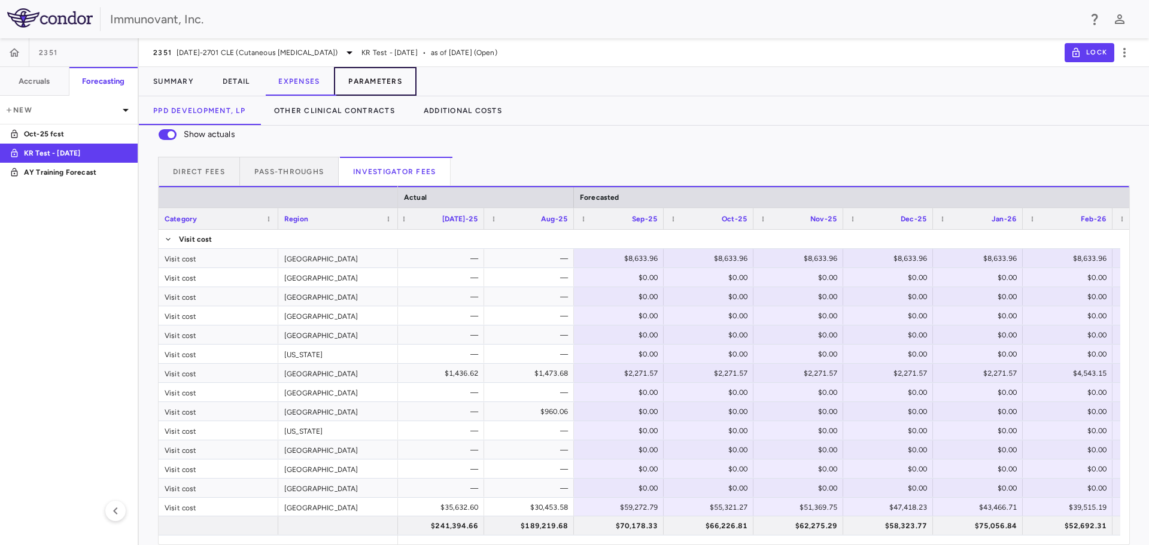
click at [374, 77] on button "Parameters" at bounding box center [375, 81] width 83 height 29
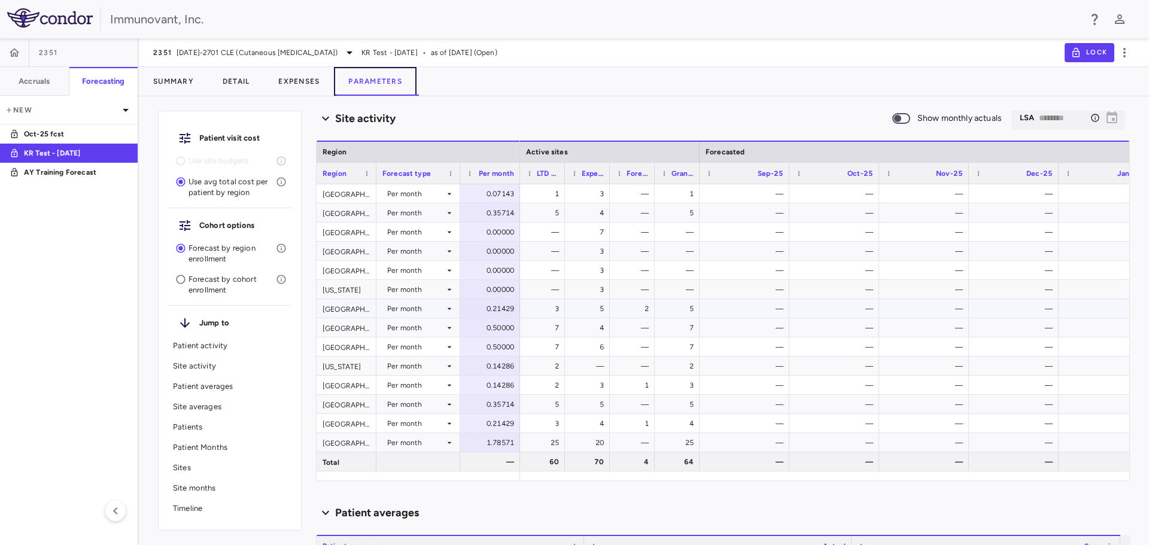
scroll to position [419, 0]
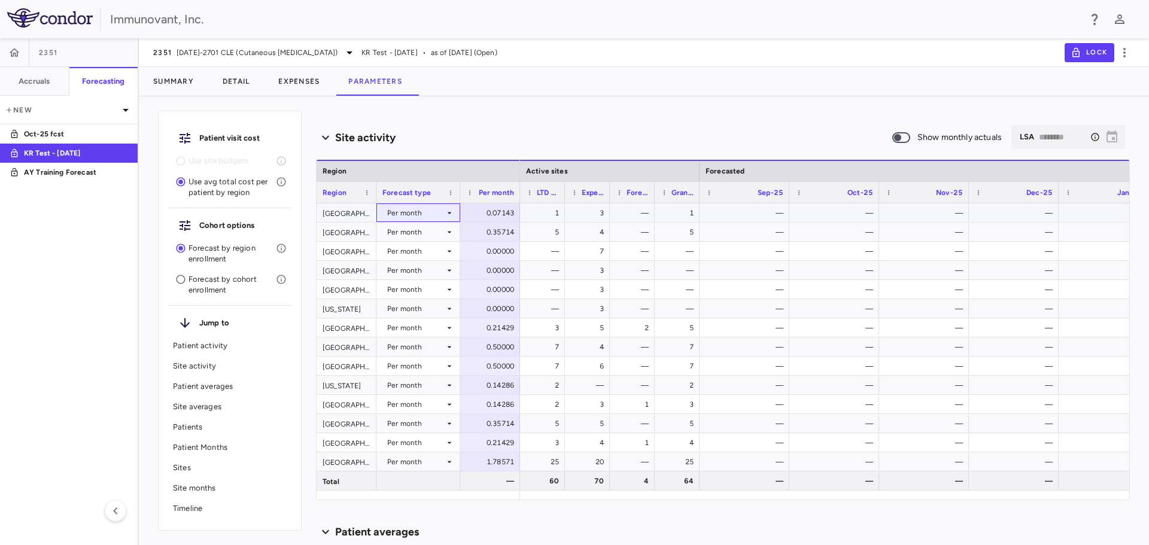
click at [452, 212] on icon at bounding box center [450, 213] width 10 height 10
click at [452, 212] on div at bounding box center [574, 272] width 1149 height 545
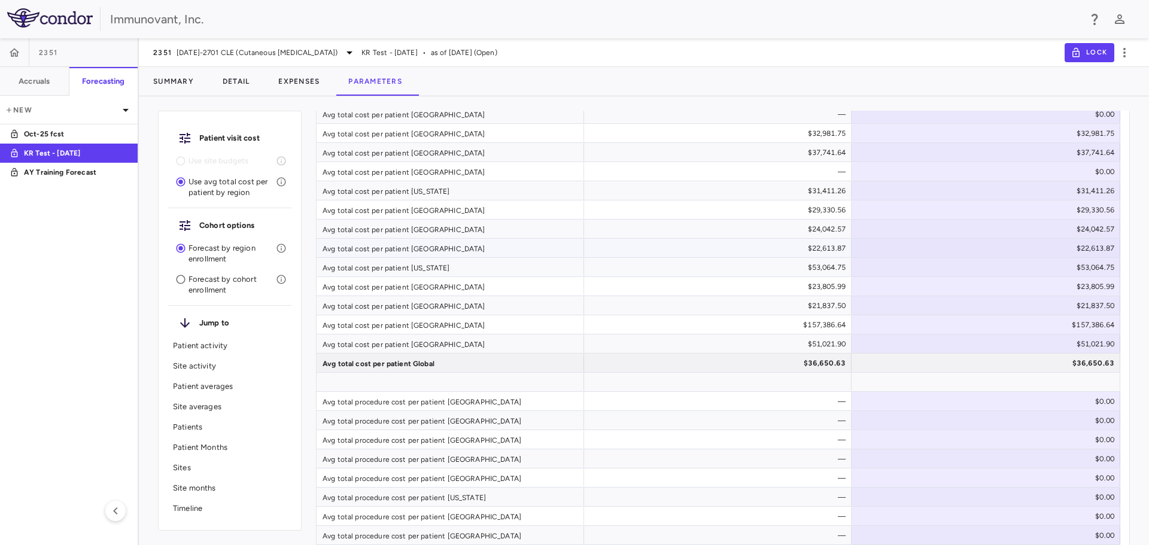
scroll to position [958, 0]
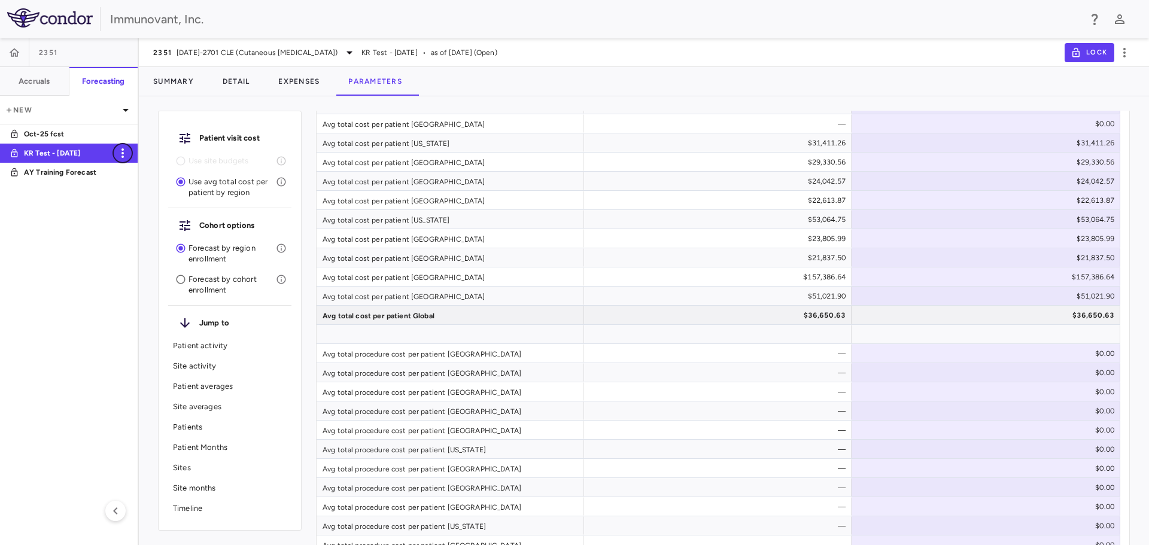
click at [124, 152] on icon "button" at bounding box center [123, 153] width 14 height 14
click at [634, 80] on div at bounding box center [574, 272] width 1149 height 545
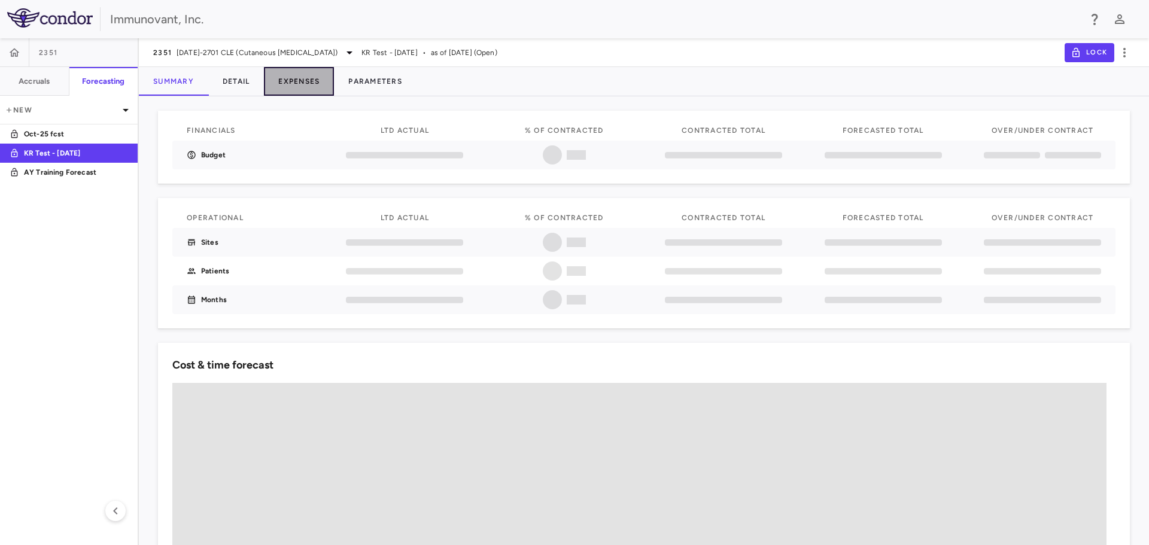
click at [326, 81] on button "Expenses" at bounding box center [299, 81] width 70 height 29
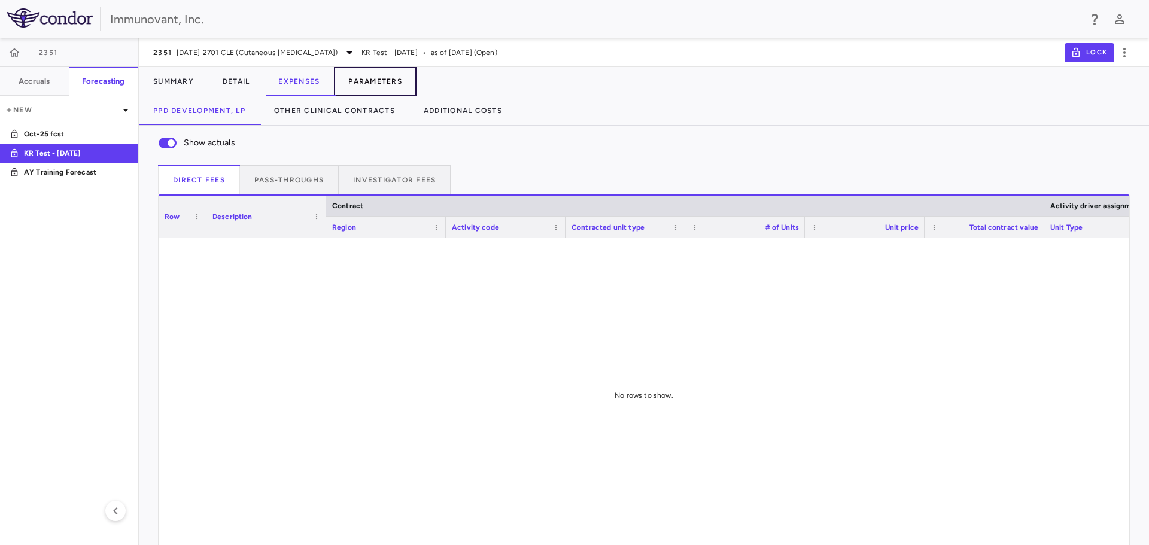
click at [373, 78] on button "Parameters" at bounding box center [375, 81] width 83 height 29
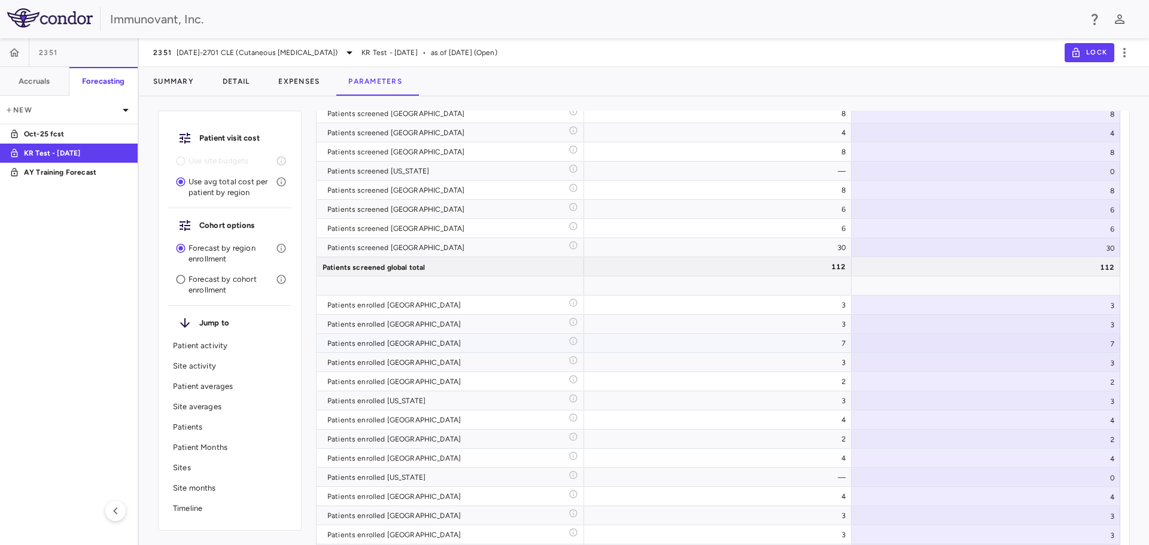
scroll to position [3403, 0]
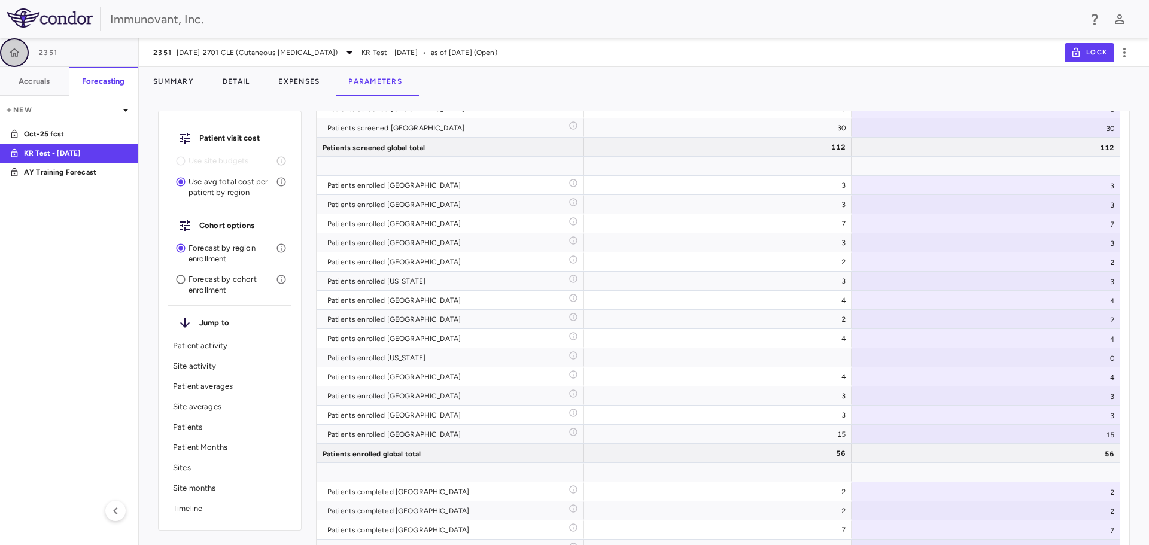
click at [11, 48] on icon "button" at bounding box center [14, 53] width 12 height 12
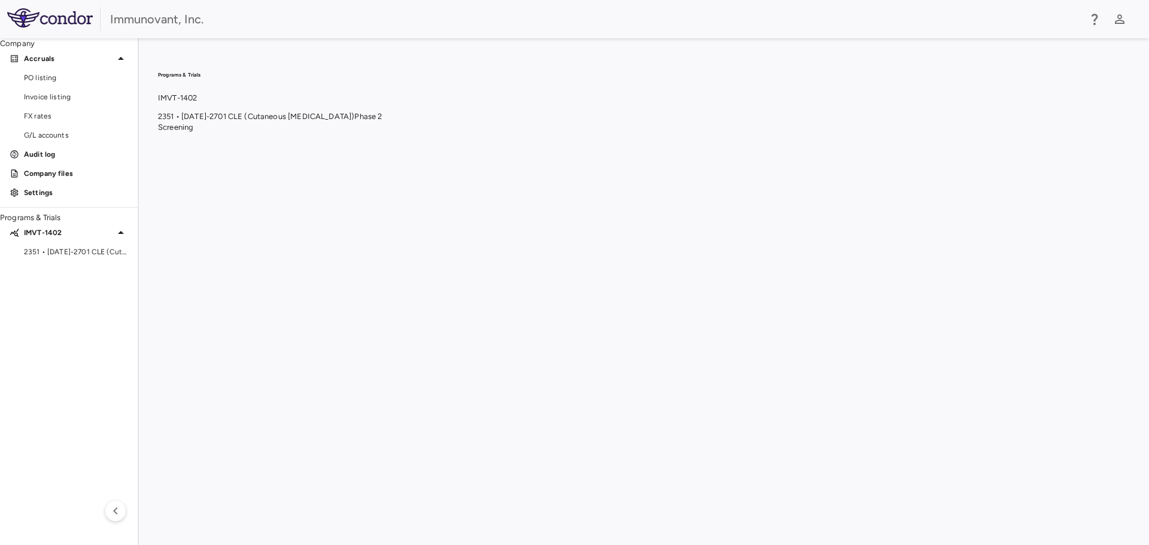
click at [382, 121] on span "Phase 2" at bounding box center [368, 116] width 28 height 9
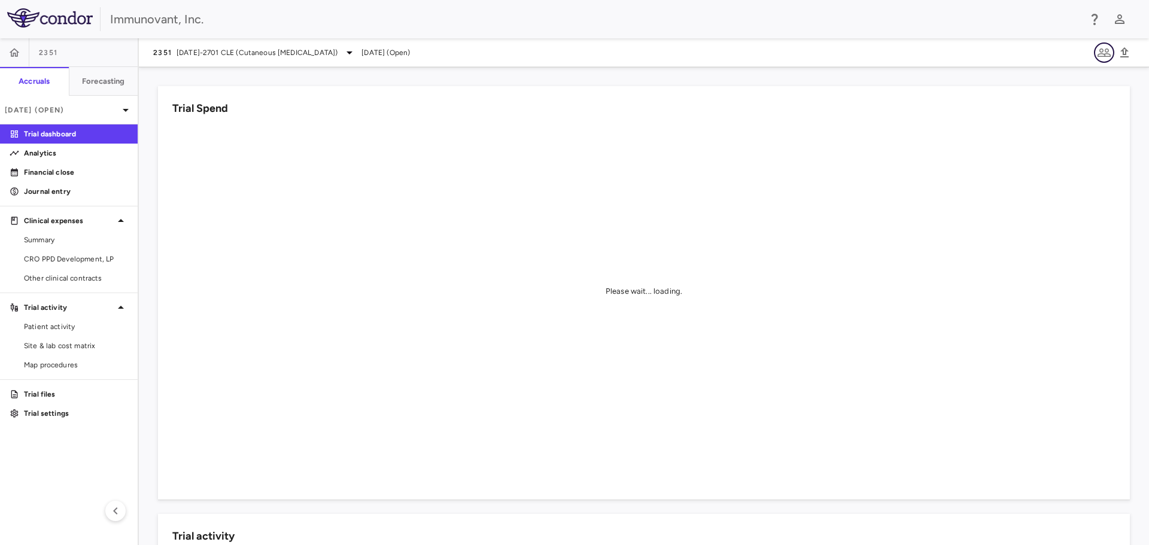
click at [1101, 51] on icon "button" at bounding box center [1104, 52] width 14 height 14
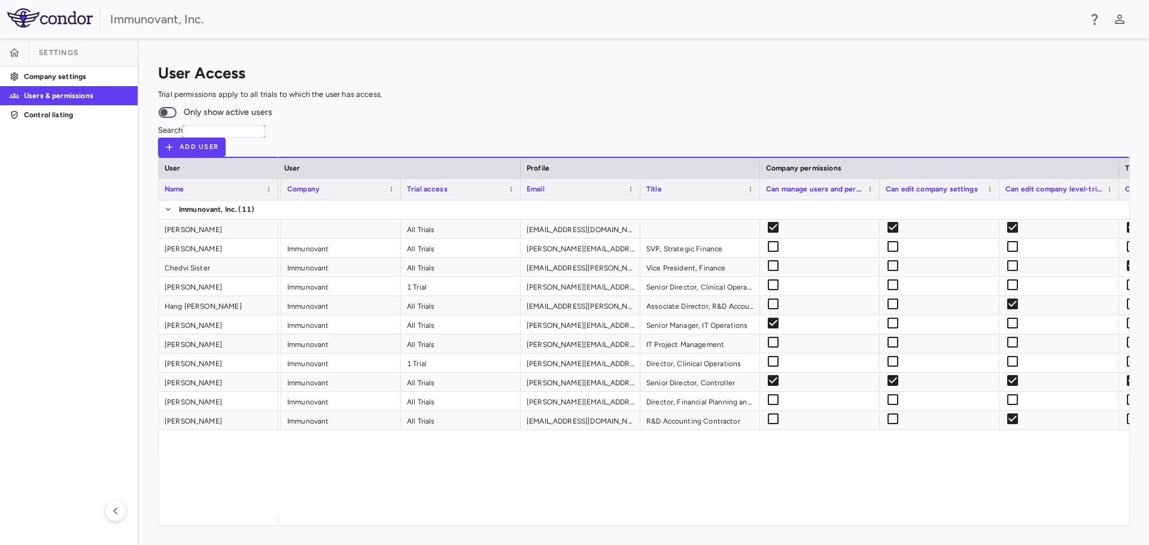
scroll to position [0, 194]
